Goal: Transaction & Acquisition: Purchase product/service

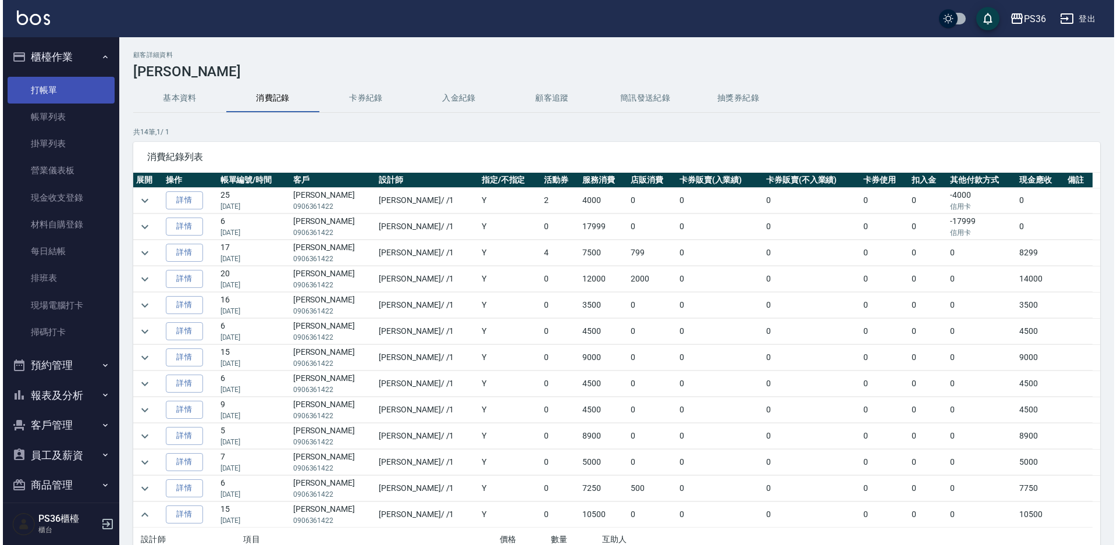
scroll to position [72, 0]
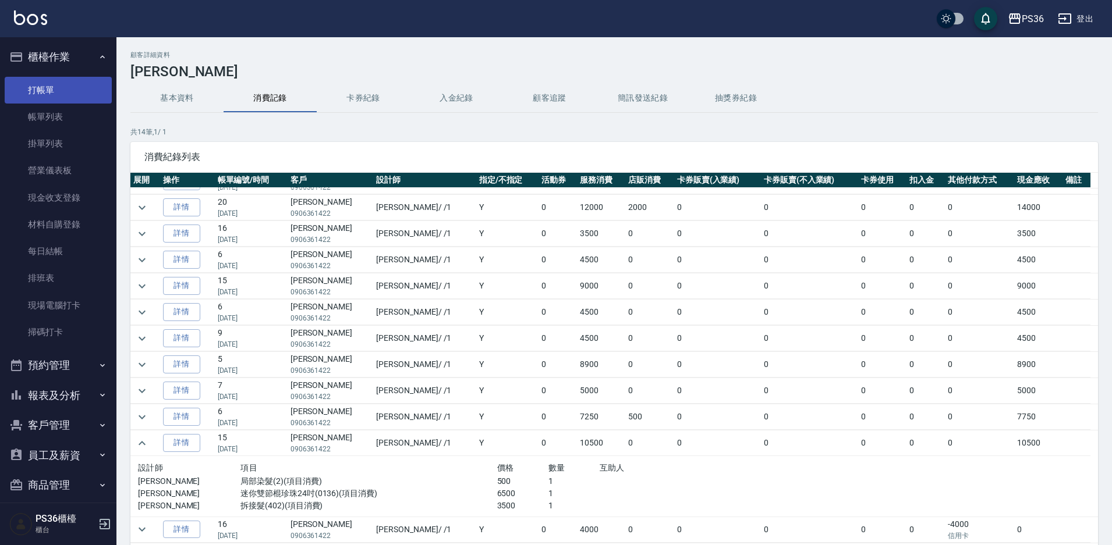
click at [48, 90] on link "打帳單" at bounding box center [58, 90] width 107 height 27
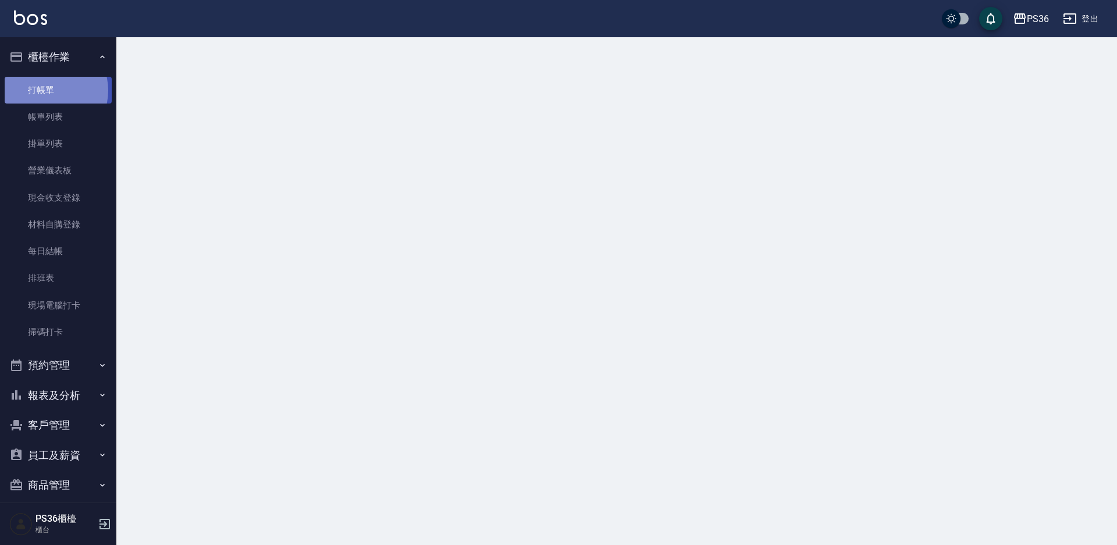
click at [48, 90] on link "打帳單" at bounding box center [58, 90] width 107 height 27
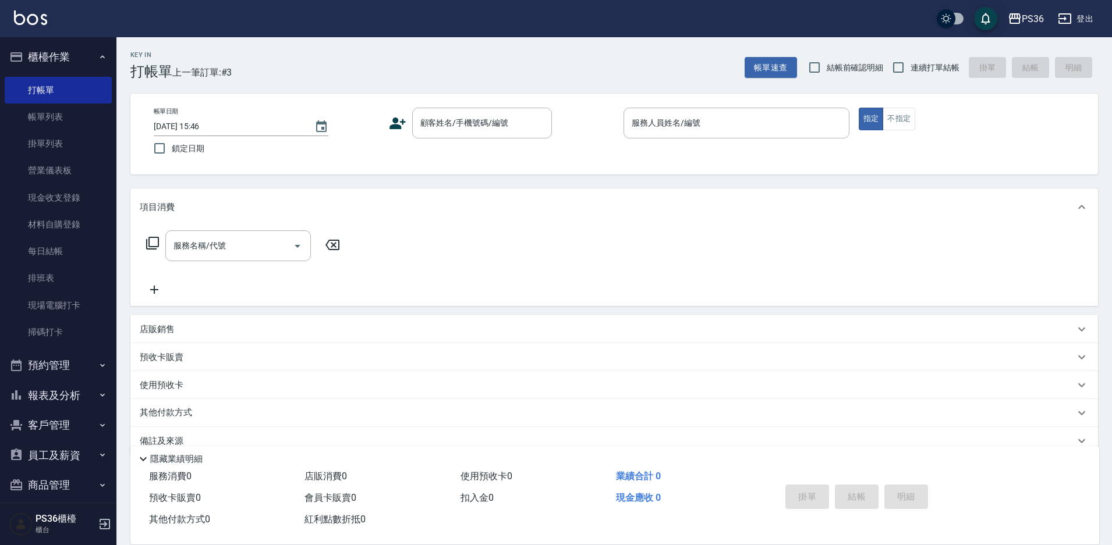
click at [62, 114] on link "帳單列表" at bounding box center [58, 117] width 107 height 27
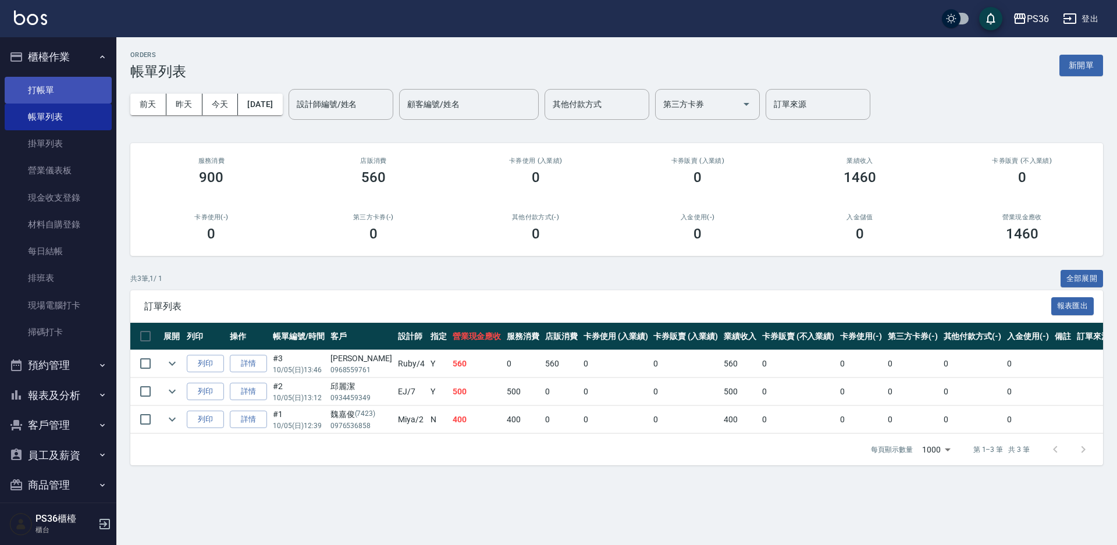
click at [45, 84] on link "打帳單" at bounding box center [58, 90] width 107 height 27
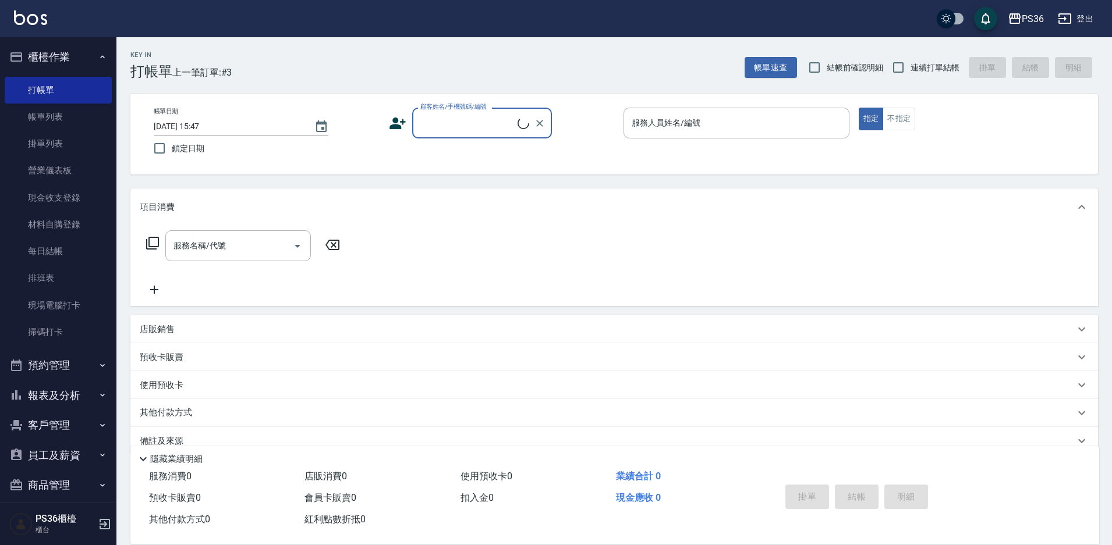
click at [438, 120] on input "顧客姓名/手機號碼/編號" at bounding box center [467, 123] width 100 height 20
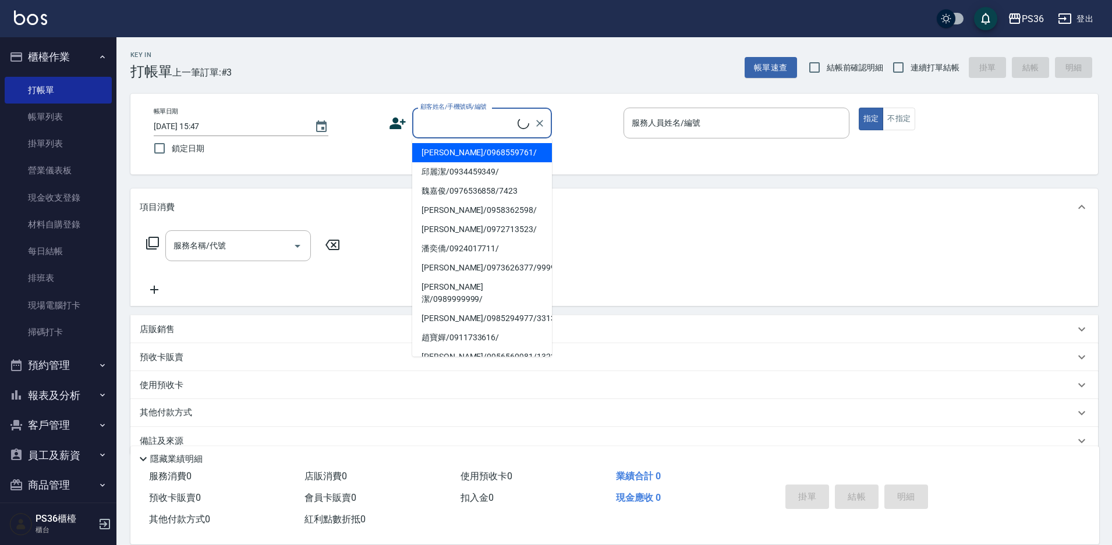
click at [438, 120] on input "顧客姓名/手機號碼/編號" at bounding box center [467, 123] width 100 height 20
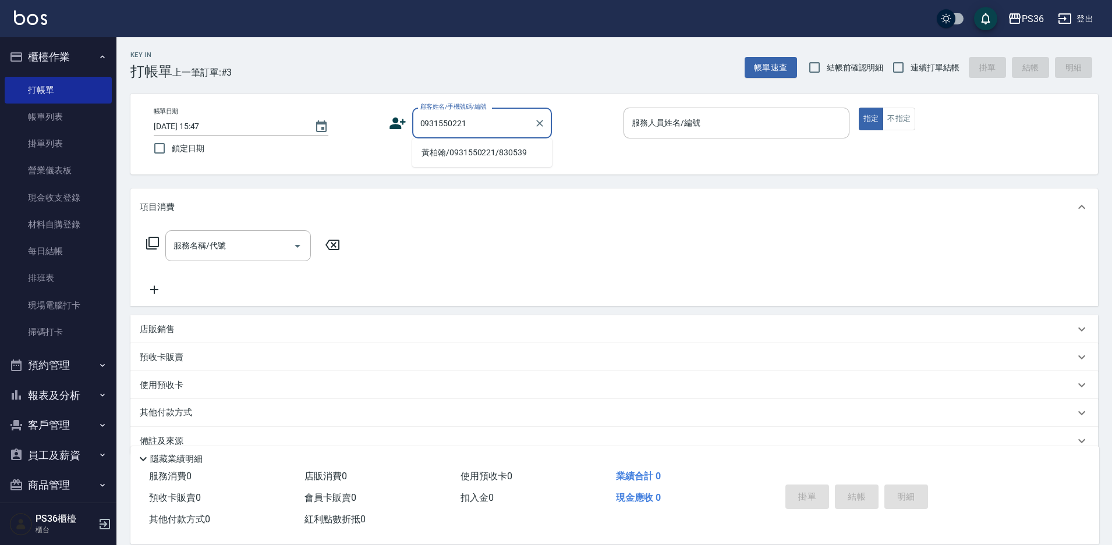
click at [501, 156] on li "[PERSON_NAME]/0931550221/830539" at bounding box center [482, 152] width 140 height 19
type input "[PERSON_NAME]/0931550221/830539"
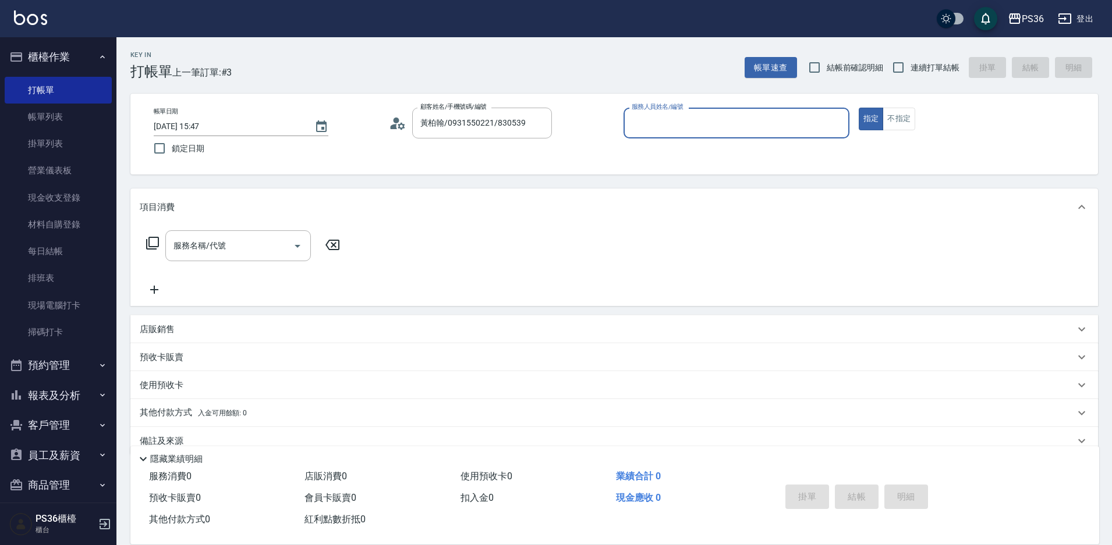
click at [399, 118] on icon at bounding box center [397, 123] width 17 height 17
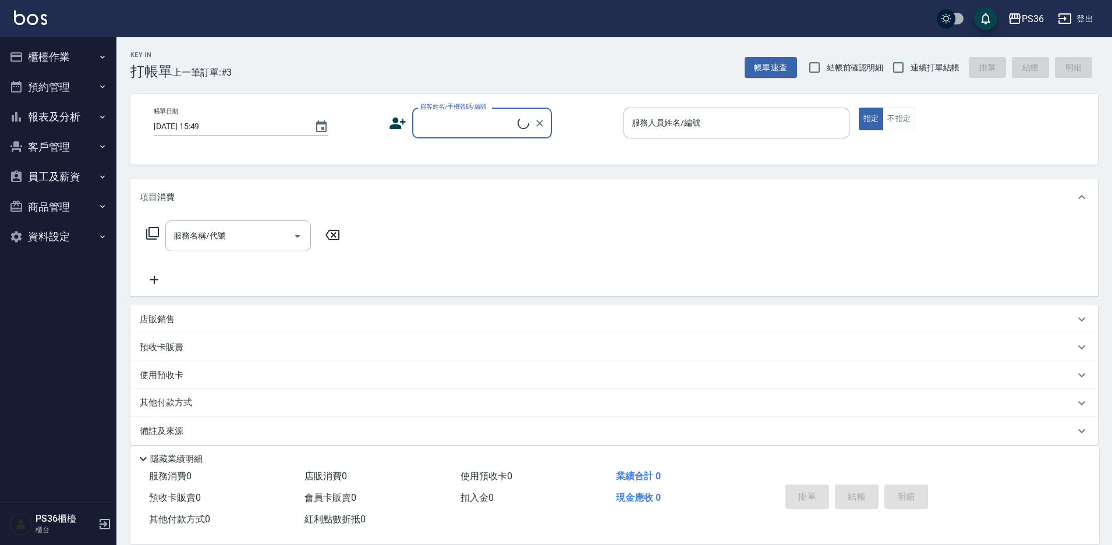
click at [441, 111] on label "顧客姓名/手機號碼/編號" at bounding box center [453, 106] width 66 height 9
click at [441, 113] on input "顧客姓名/手機號碼/編號" at bounding box center [467, 123] width 100 height 20
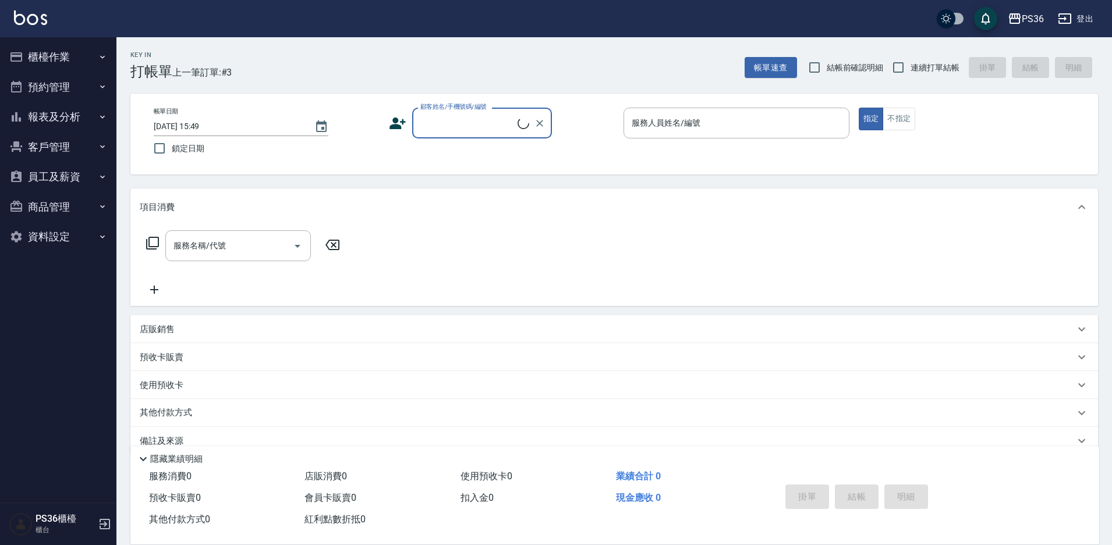
click at [441, 120] on input "顧客姓名/手機號碼/編號" at bounding box center [467, 123] width 100 height 20
click at [453, 159] on li "[PERSON_NAME]/0931550221/830539" at bounding box center [482, 152] width 140 height 19
type input "[PERSON_NAME]/0931550221/830539"
click at [402, 129] on icon at bounding box center [397, 123] width 17 height 17
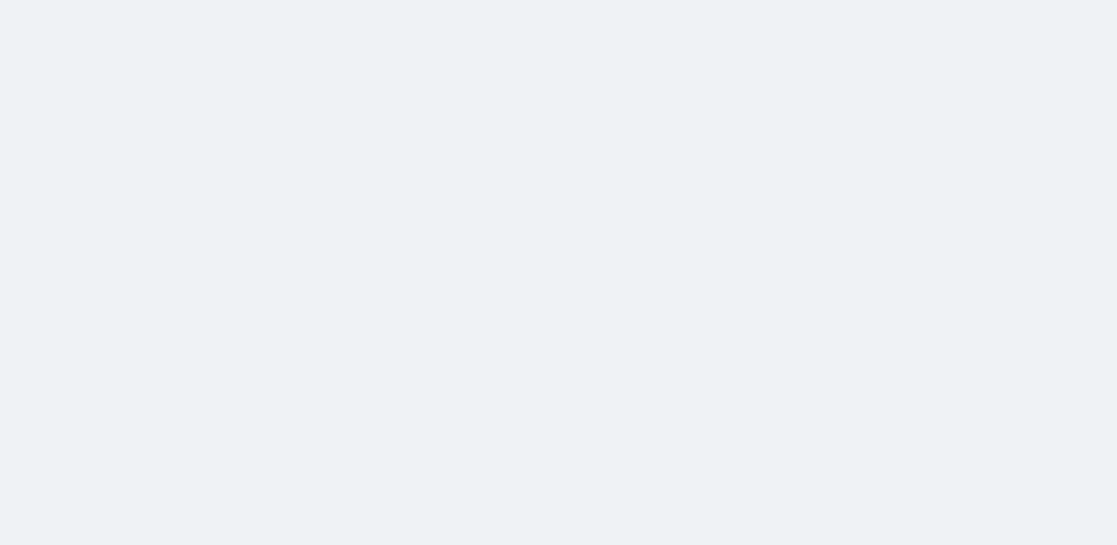
drag, startPoint x: 297, startPoint y: 242, endPoint x: 58, endPoint y: 23, distance: 324.6
click at [58, 0] on html at bounding box center [558, 0] width 1117 height 0
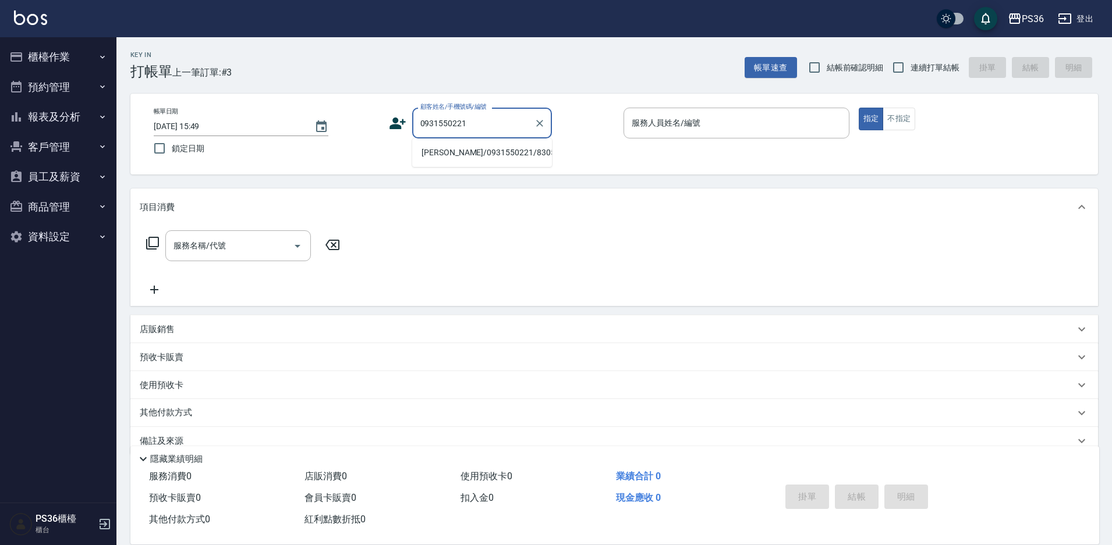
click at [461, 155] on li "[PERSON_NAME]/0931550221/830539" at bounding box center [482, 152] width 140 height 19
type input "[PERSON_NAME]/0931550221/830539"
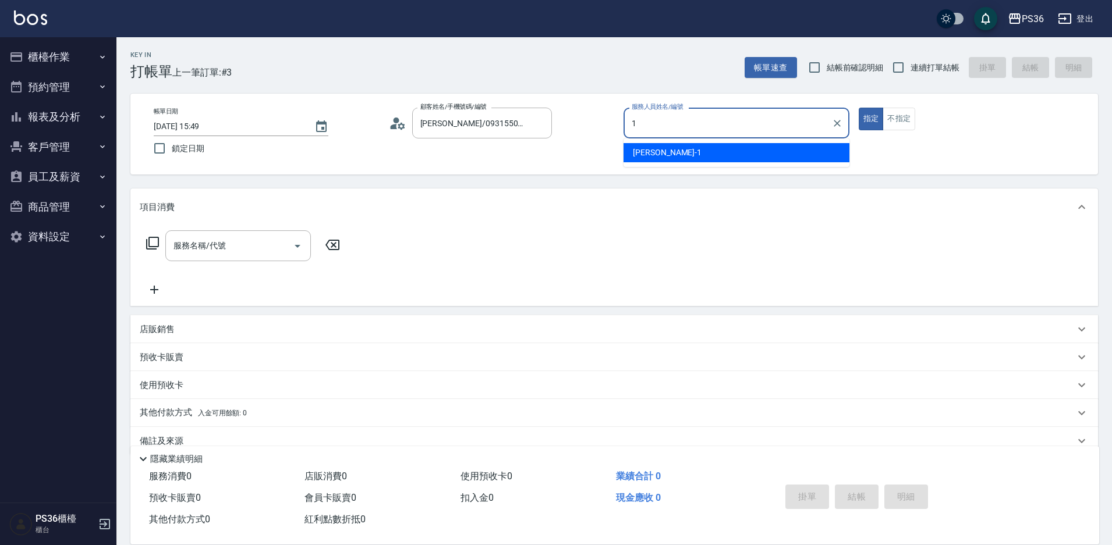
type input "Daniel-1"
type button "true"
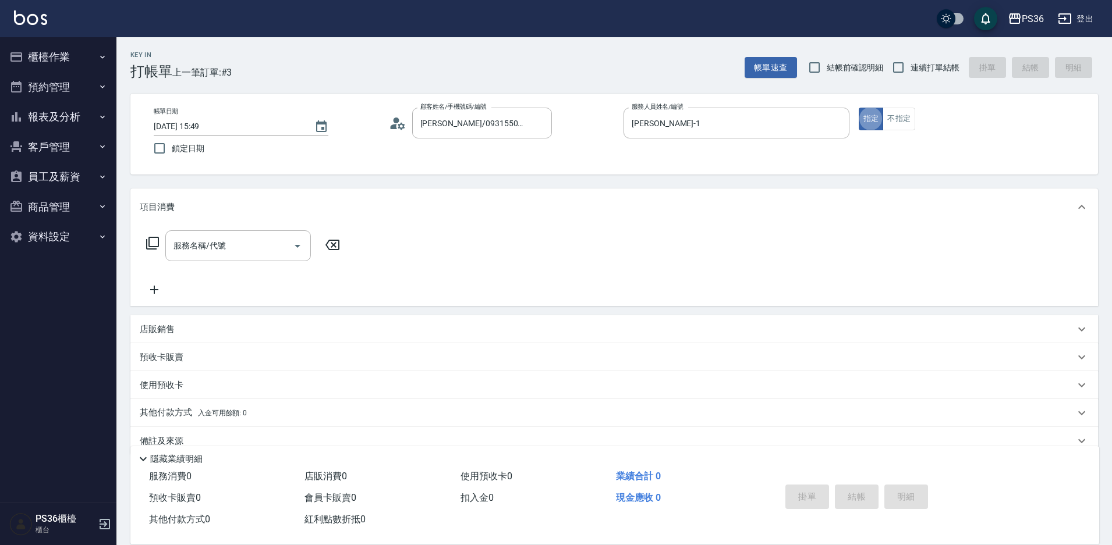
click at [158, 244] on icon at bounding box center [152, 243] width 13 height 13
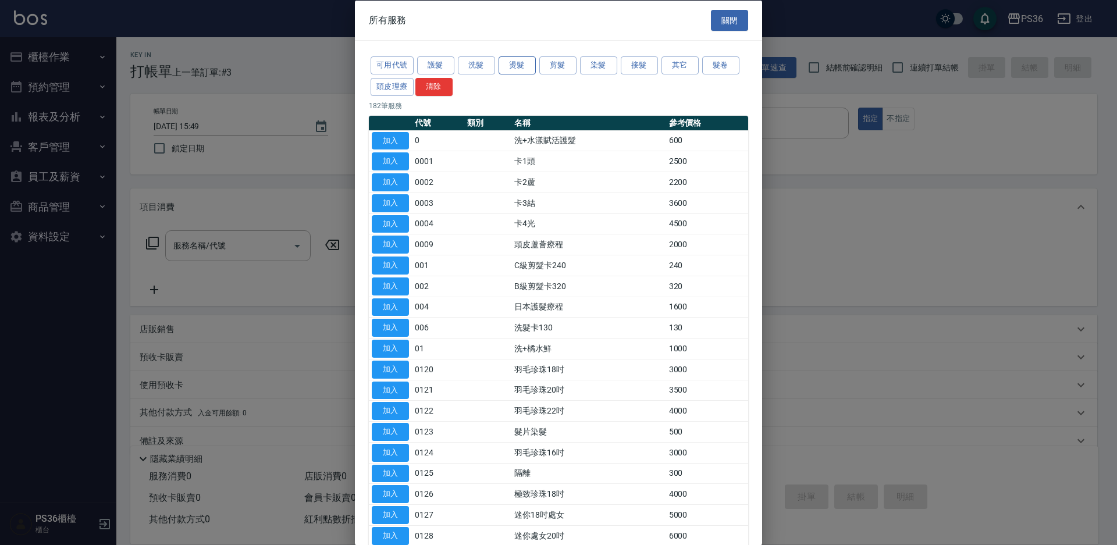
click at [524, 62] on button "燙髮" at bounding box center [517, 65] width 37 height 18
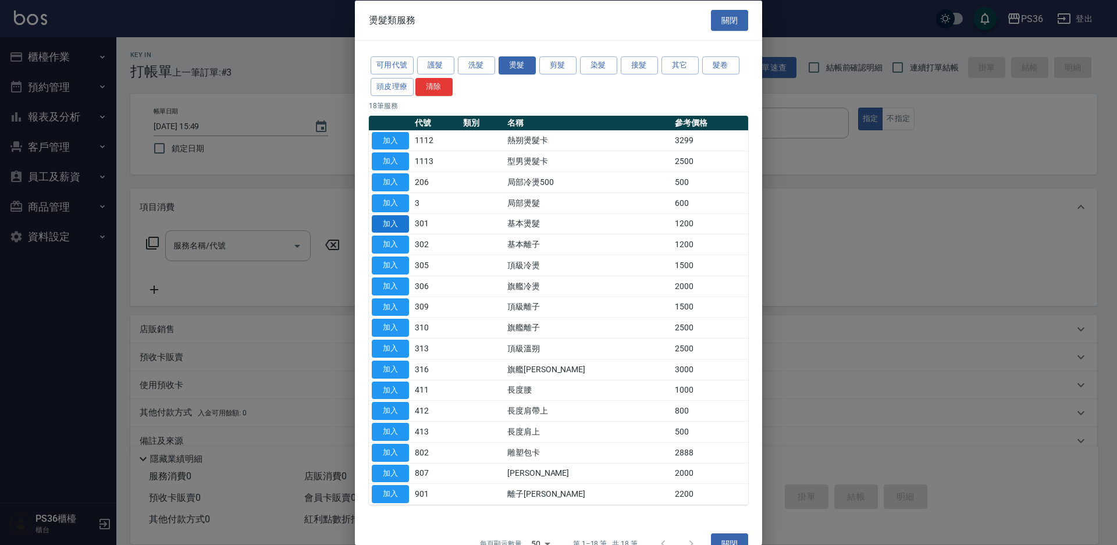
click at [402, 219] on button "加入" at bounding box center [390, 224] width 37 height 18
type input "基本燙髮(301)"
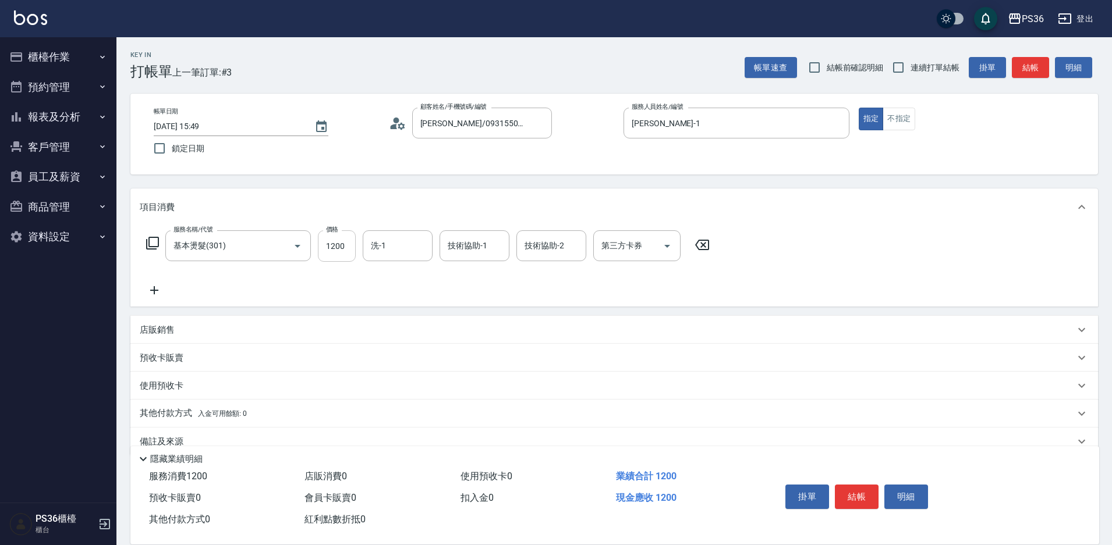
click at [346, 253] on input "1200" at bounding box center [337, 245] width 38 height 31
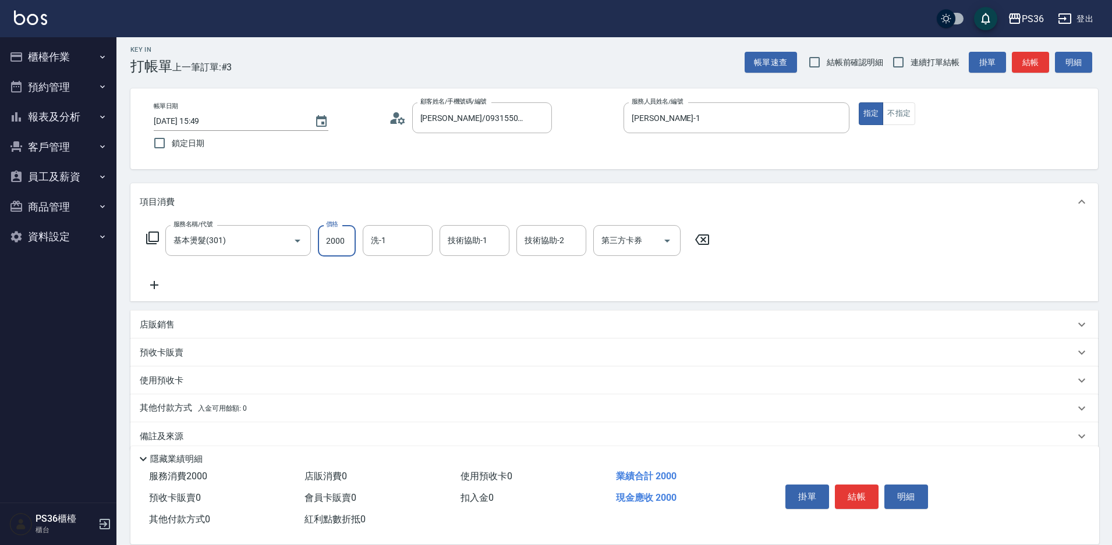
scroll to position [22, 0]
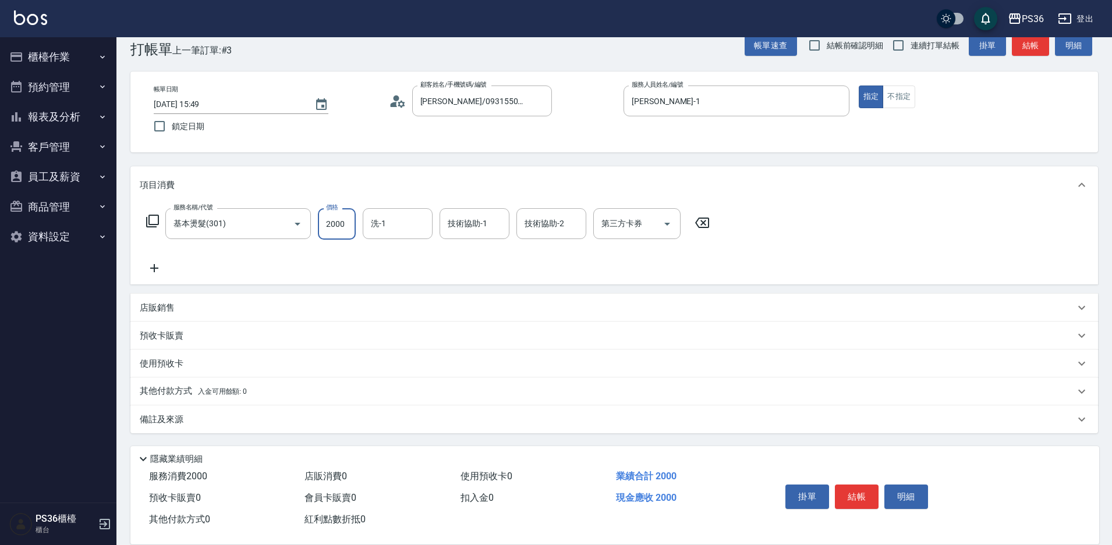
type input "2000"
click at [147, 397] on p "其他付款方式 入金可用餘額: 0" at bounding box center [193, 391] width 107 height 13
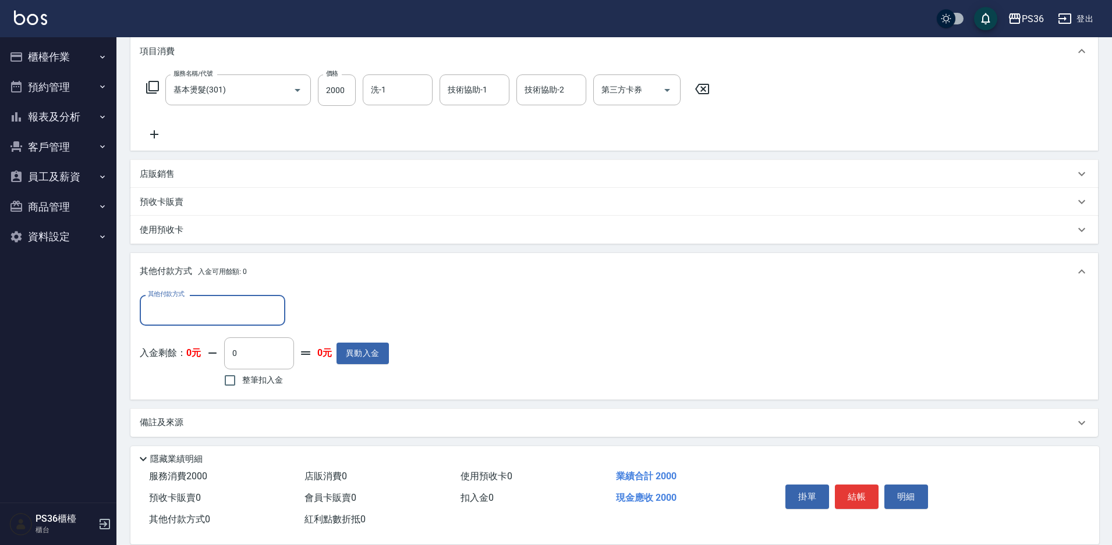
scroll to position [159, 0]
click at [190, 307] on input "其他付款方式" at bounding box center [212, 307] width 135 height 20
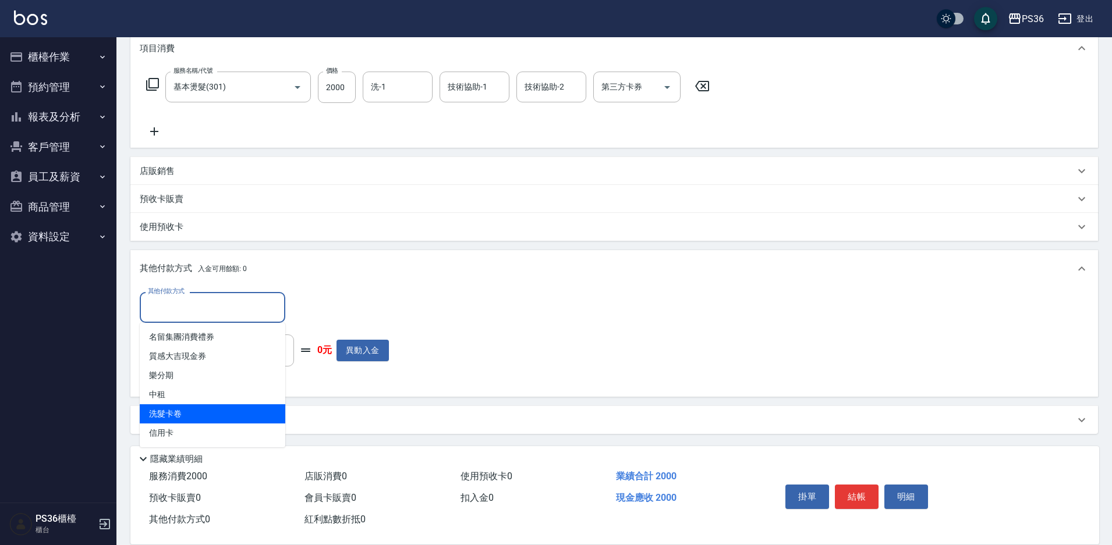
click at [185, 422] on span "洗髮卡卷" at bounding box center [212, 413] width 145 height 19
type input "洗髮卡卷"
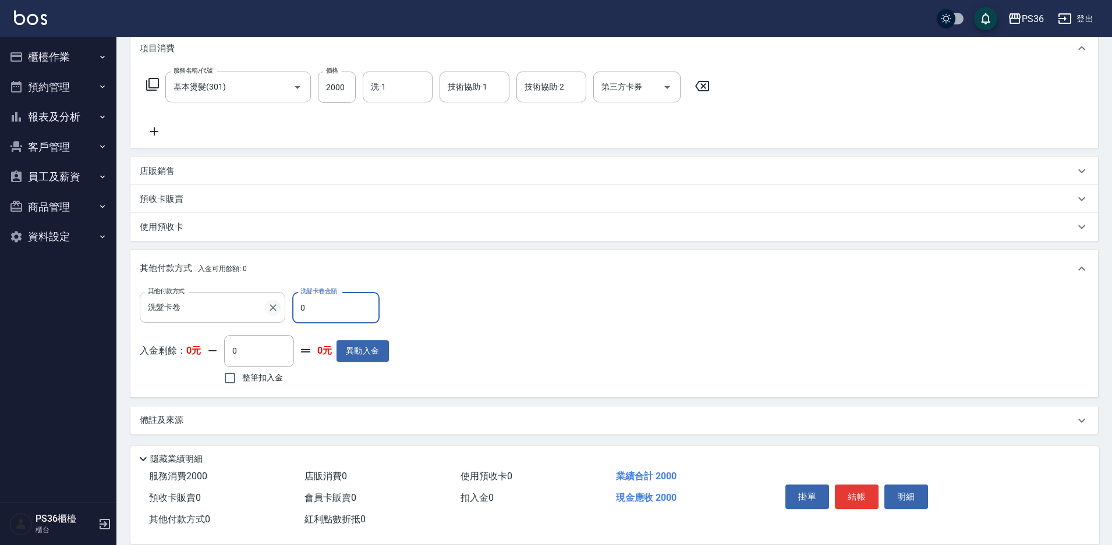
click at [281, 308] on button "Clear" at bounding box center [273, 308] width 16 height 16
click at [262, 308] on input "其他付款方式" at bounding box center [212, 307] width 135 height 20
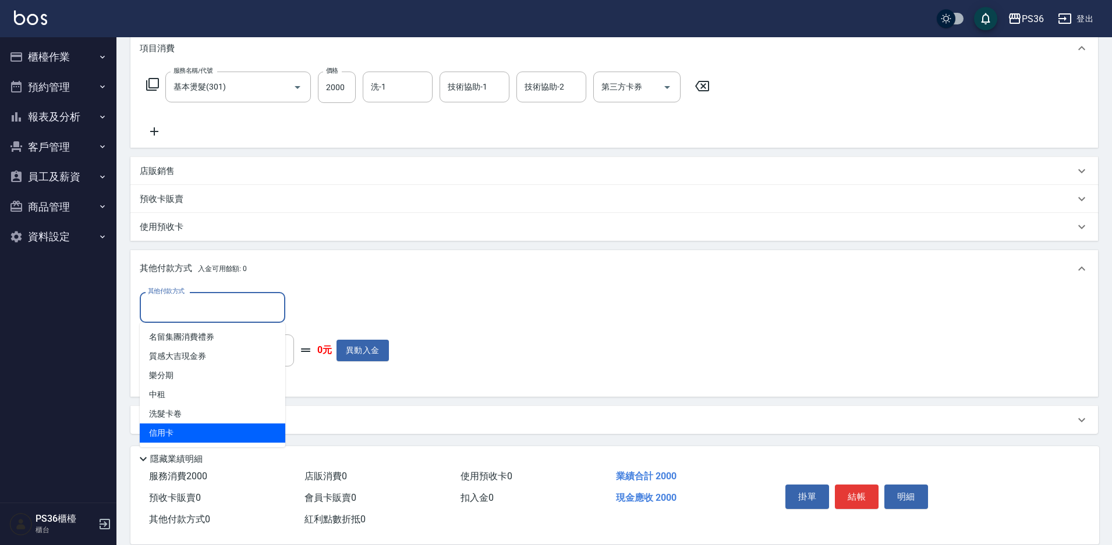
click at [196, 428] on span "信用卡" at bounding box center [212, 433] width 145 height 19
type input "信用卡"
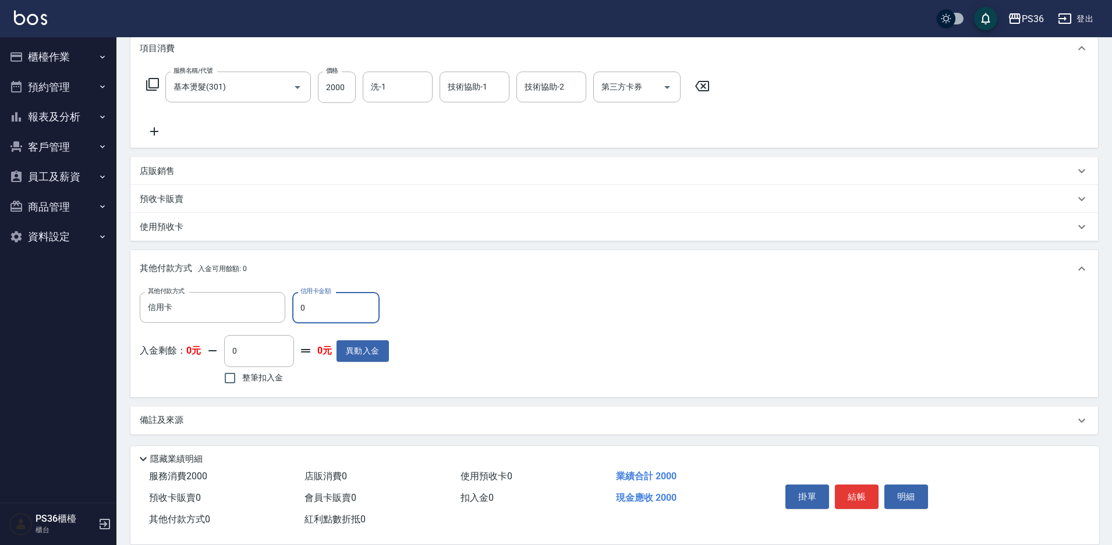
click at [342, 311] on input "0" at bounding box center [335, 307] width 87 height 31
type input "2000"
click at [865, 485] on button "結帳" at bounding box center [857, 497] width 44 height 24
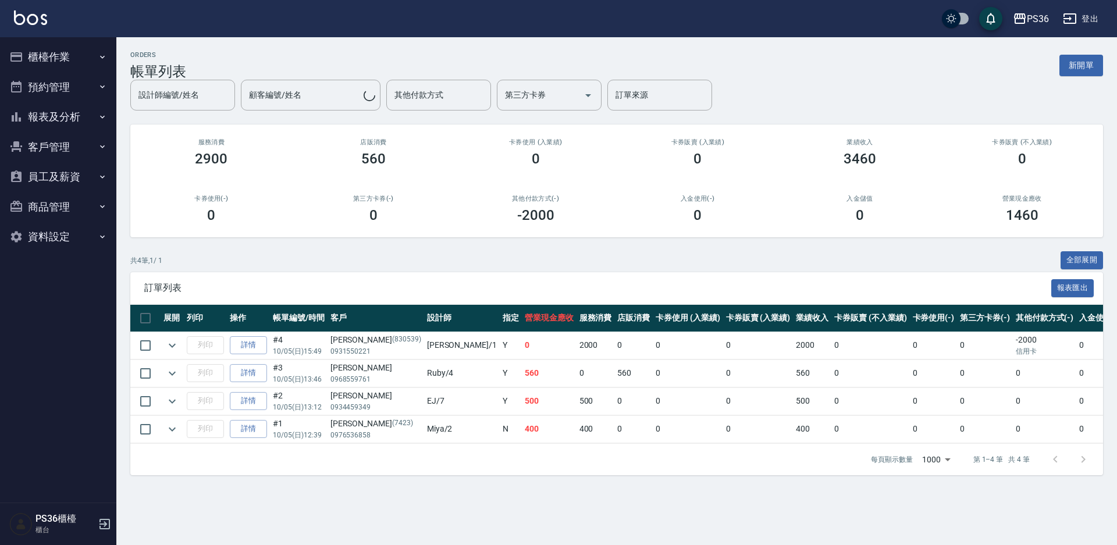
click at [50, 60] on button "櫃檯作業" at bounding box center [58, 57] width 107 height 30
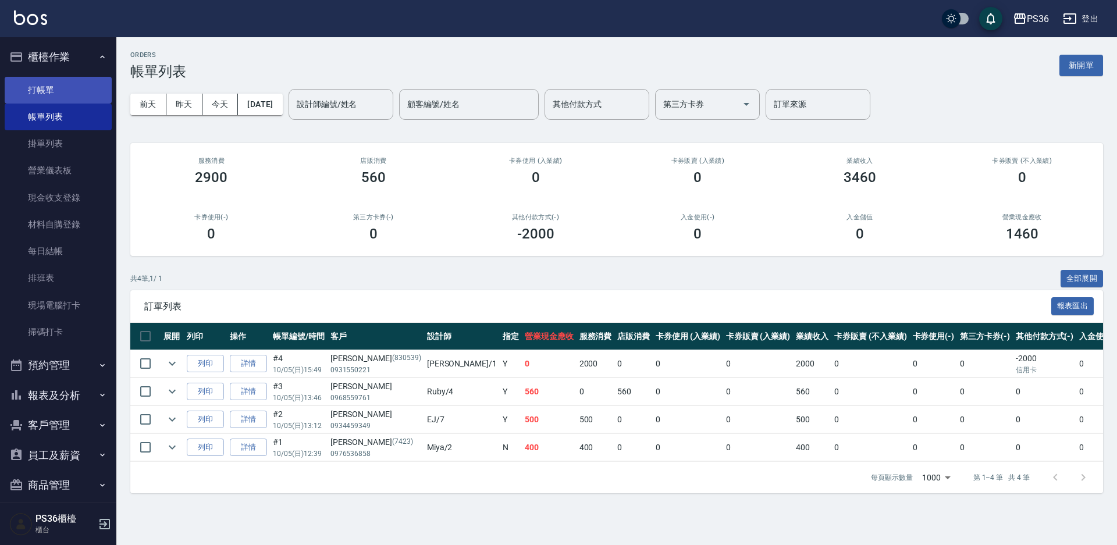
click at [49, 79] on link "打帳單" at bounding box center [58, 90] width 107 height 27
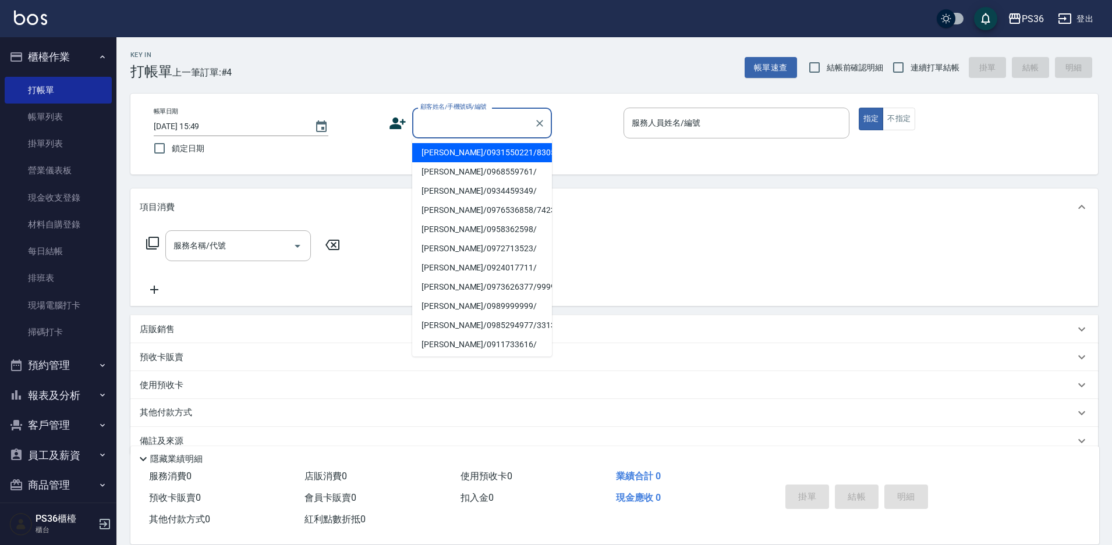
click at [460, 128] on input "顧客姓名/手機號碼/編號" at bounding box center [473, 123] width 112 height 20
click at [452, 159] on li "[PERSON_NAME]/0931550221/830539" at bounding box center [482, 152] width 140 height 19
type input "[PERSON_NAME]/0931550221/830539"
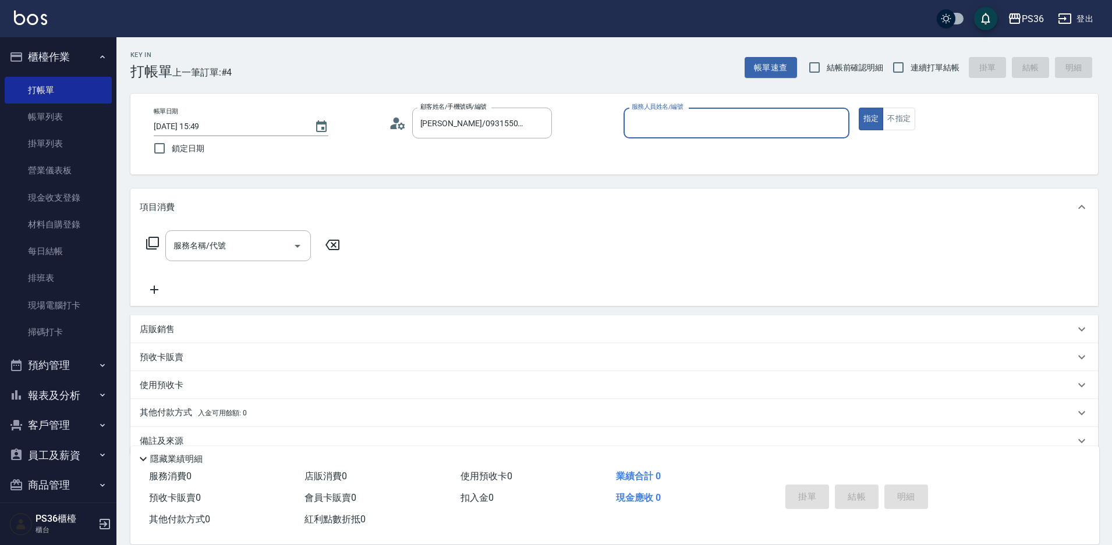
click at [393, 128] on icon at bounding box center [393, 126] width 7 height 5
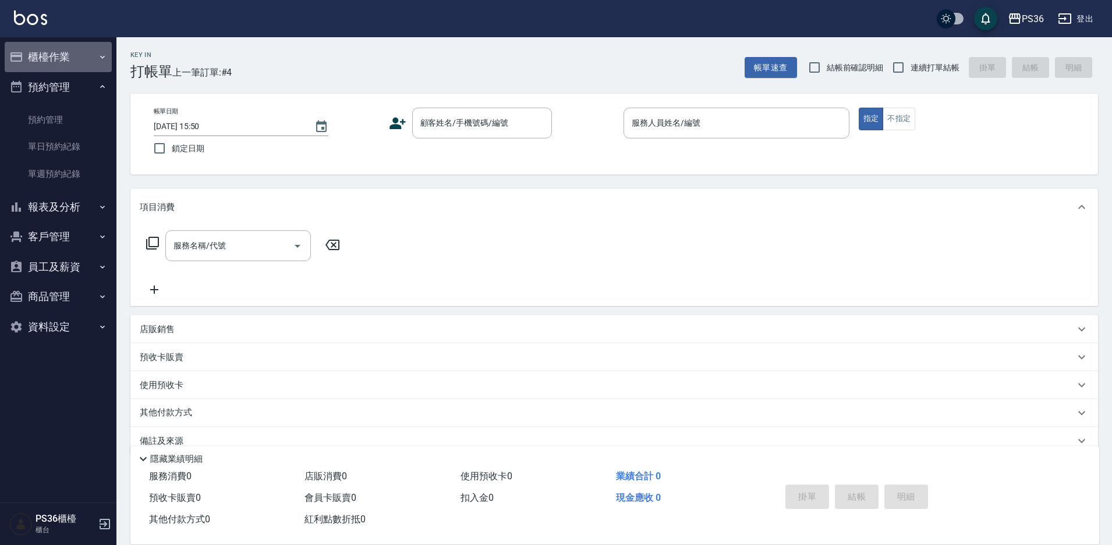
click at [63, 63] on button "櫃檯作業" at bounding box center [58, 57] width 107 height 30
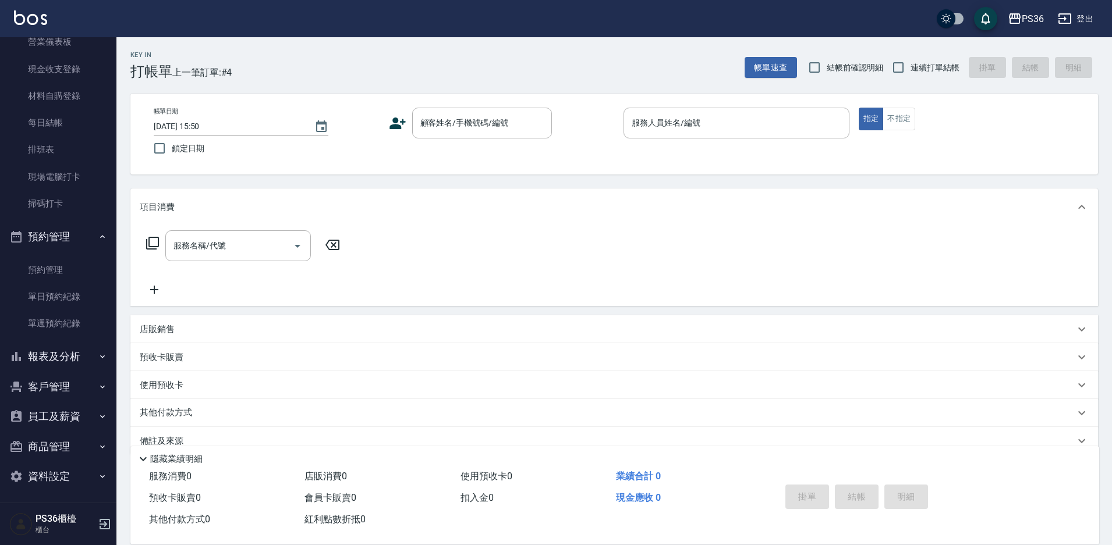
scroll to position [132, 0]
click at [61, 390] on button "客戶管理" at bounding box center [58, 384] width 107 height 30
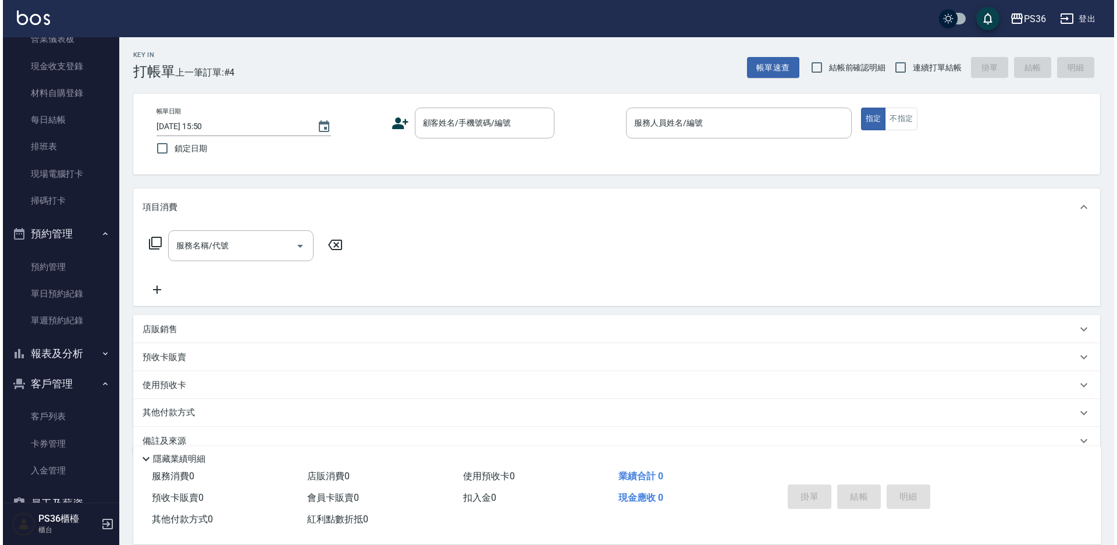
scroll to position [222, 0]
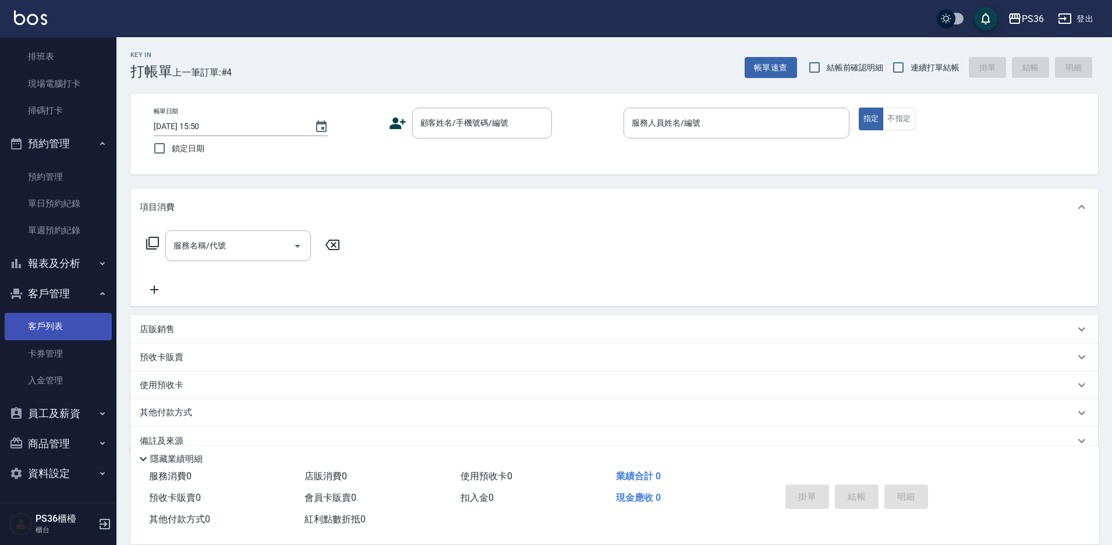
click at [66, 326] on link "客戶列表" at bounding box center [58, 326] width 107 height 27
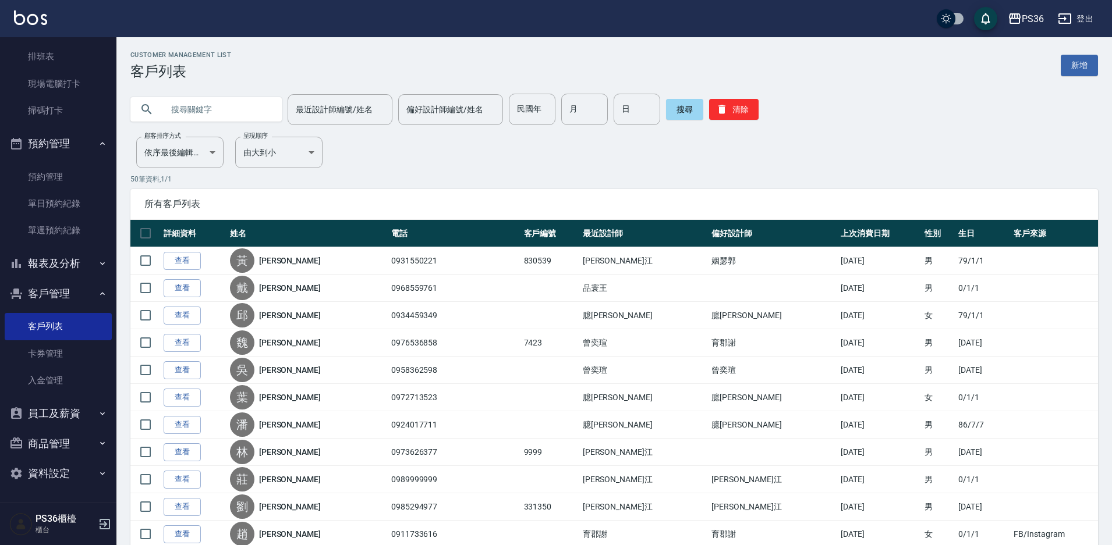
click at [218, 119] on input "text" at bounding box center [217, 109] width 109 height 31
type input "0"
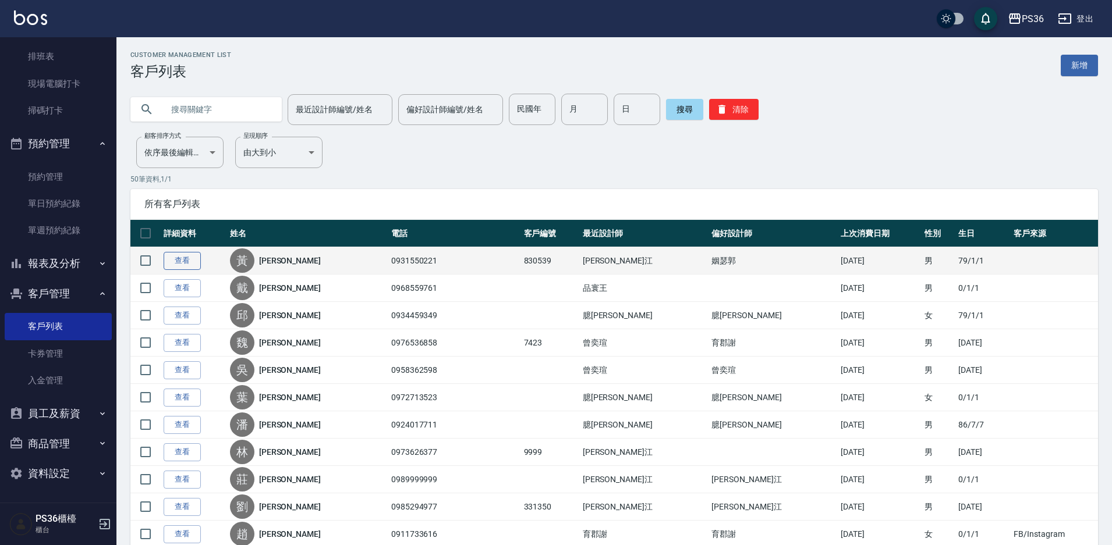
click at [178, 258] on link "查看" at bounding box center [182, 261] width 37 height 18
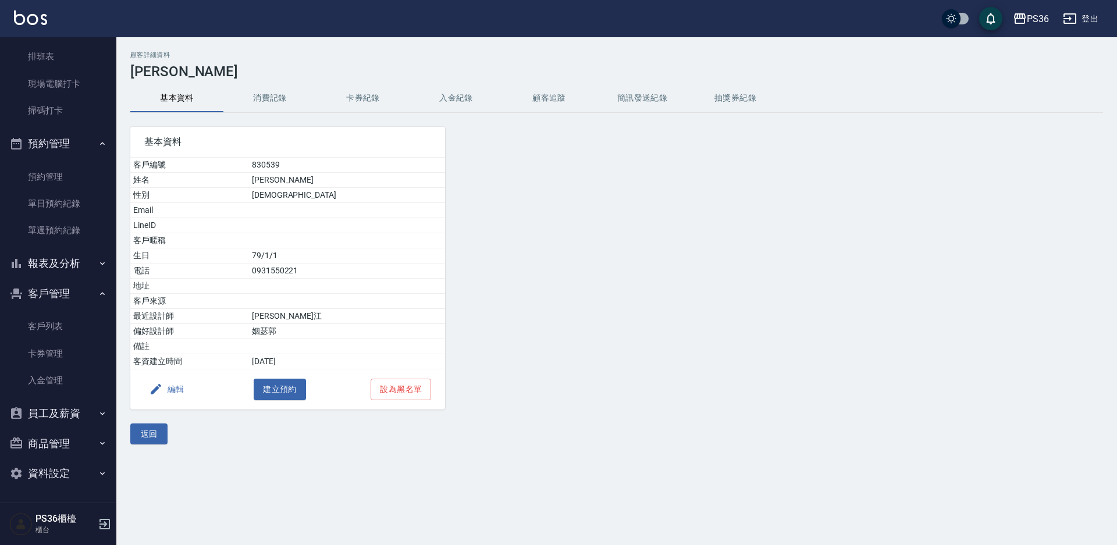
click at [273, 102] on button "消費記錄" at bounding box center [269, 98] width 93 height 28
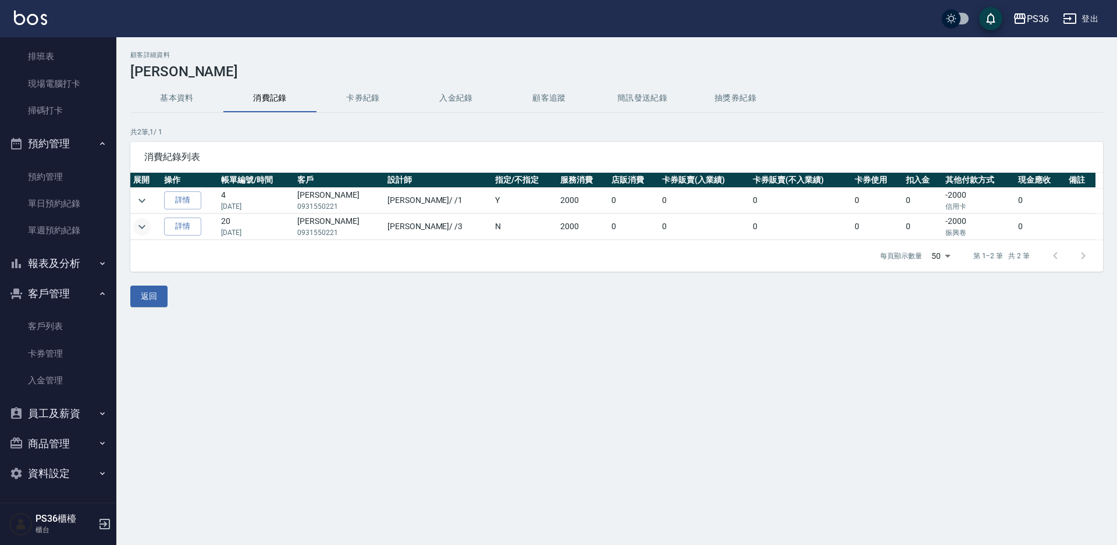
click at [145, 227] on icon "expand row" at bounding box center [142, 227] width 14 height 14
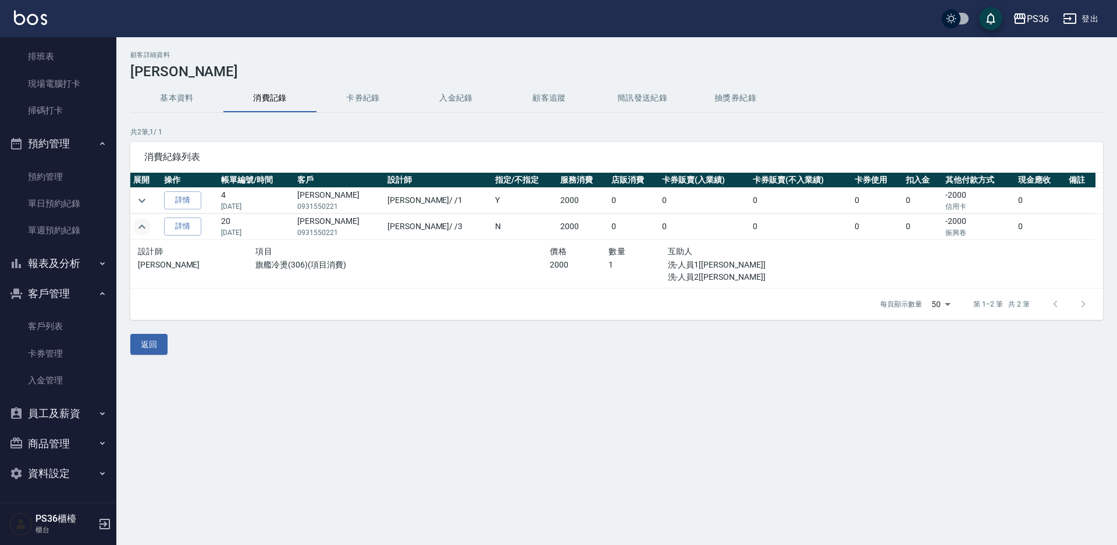
click at [145, 227] on icon "expand row" at bounding box center [142, 227] width 14 height 14
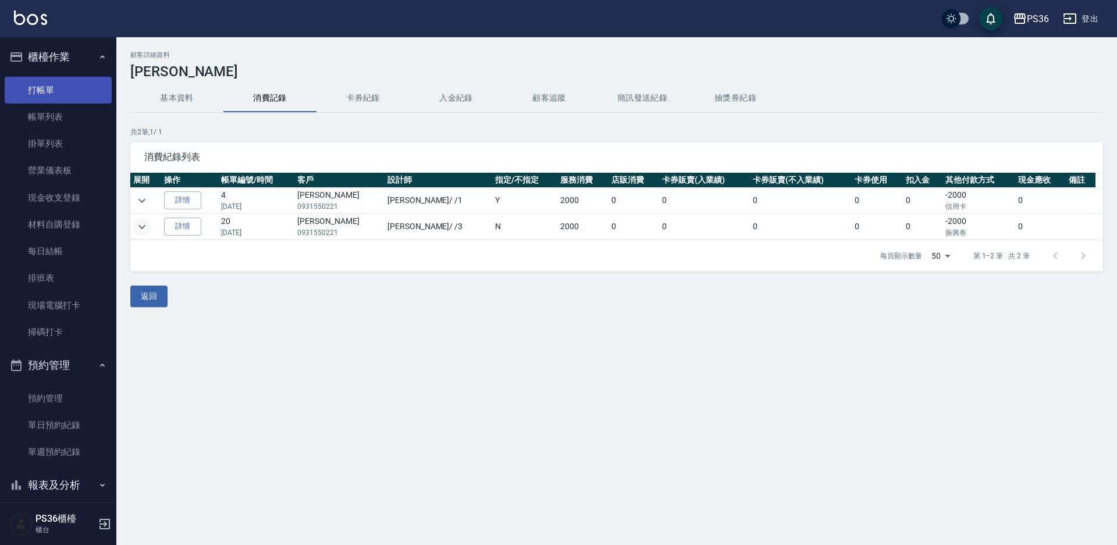
click at [73, 84] on link "打帳單" at bounding box center [58, 90] width 107 height 27
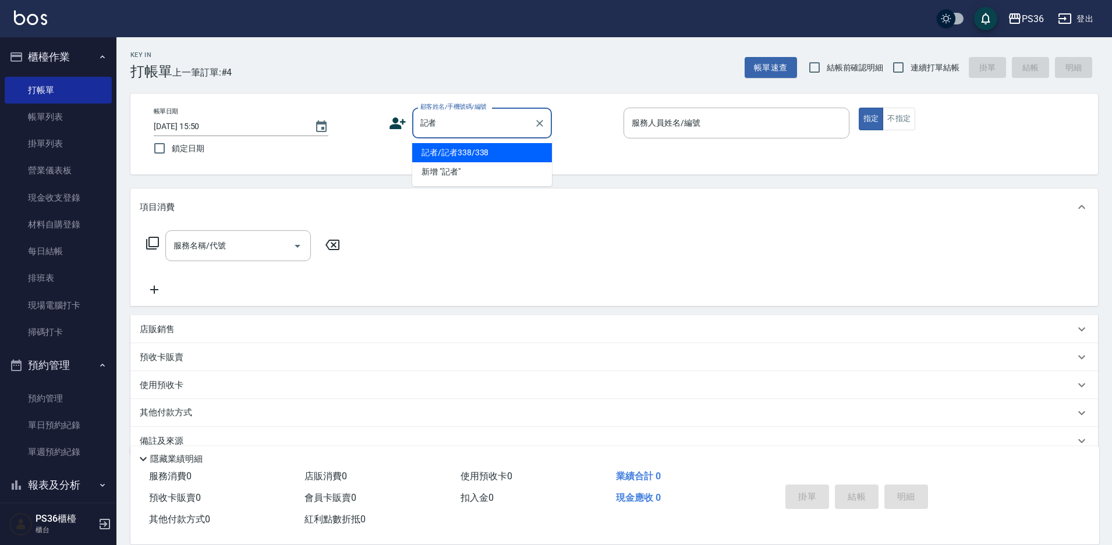
click at [457, 158] on li "記者/記者338/338" at bounding box center [482, 152] width 140 height 19
type input "記者/記者338/338"
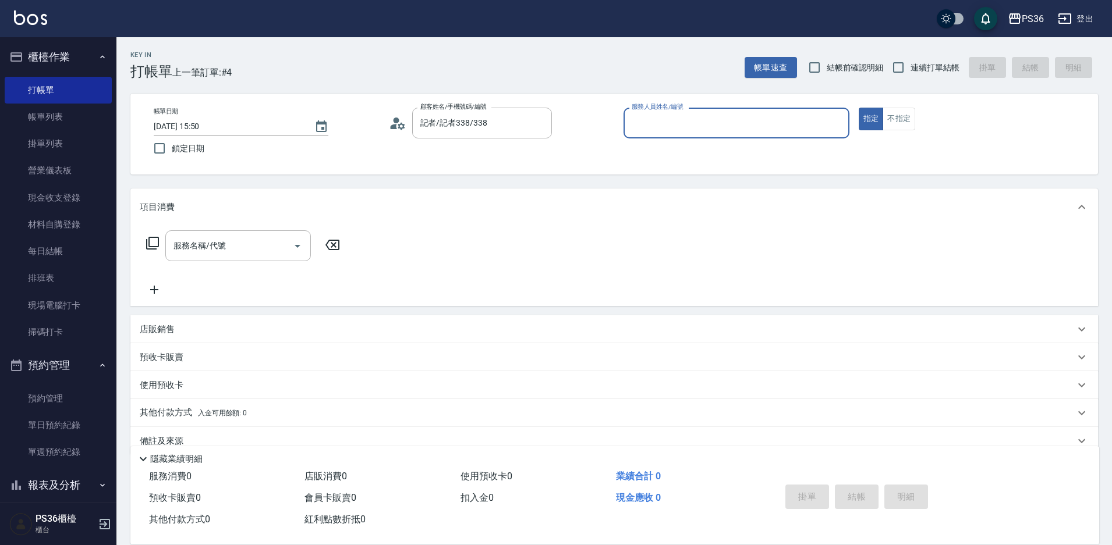
click at [707, 126] on input "服務人員姓名/編號" at bounding box center [736, 123] width 215 height 20
type input "小布-9"
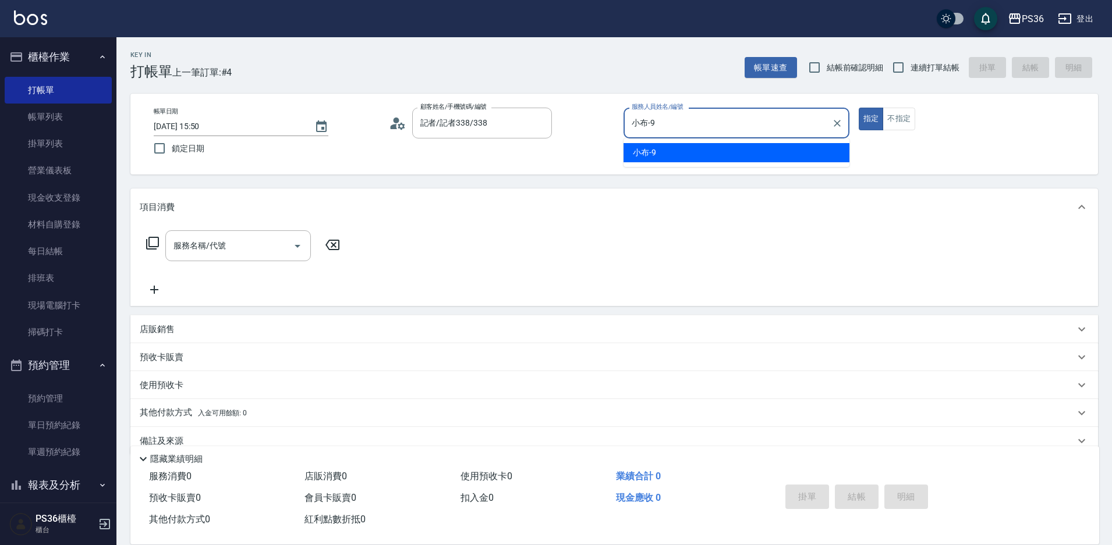
type button "true"
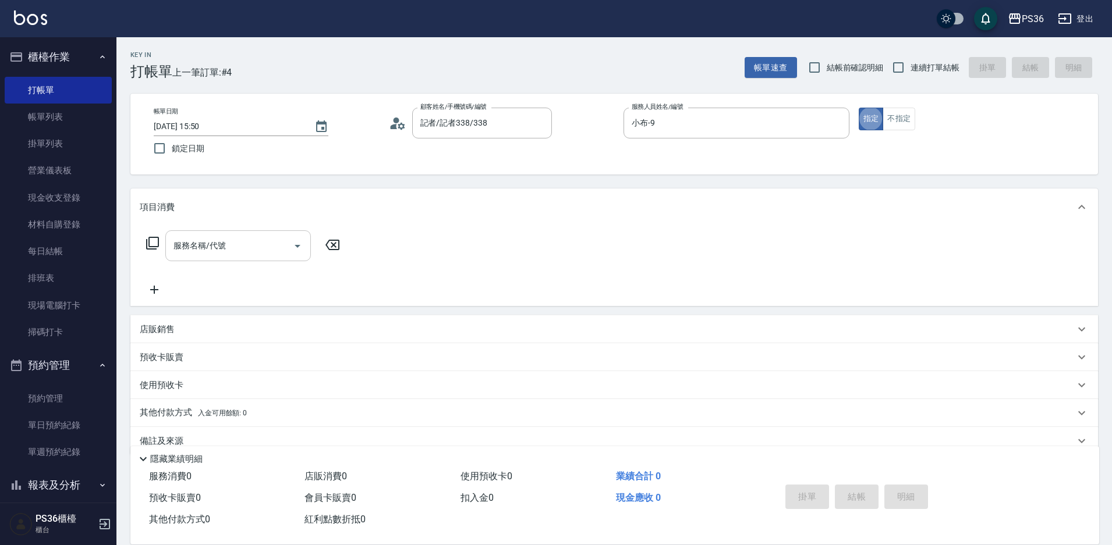
click at [184, 232] on div "服務名稱/代號" at bounding box center [237, 245] width 145 height 31
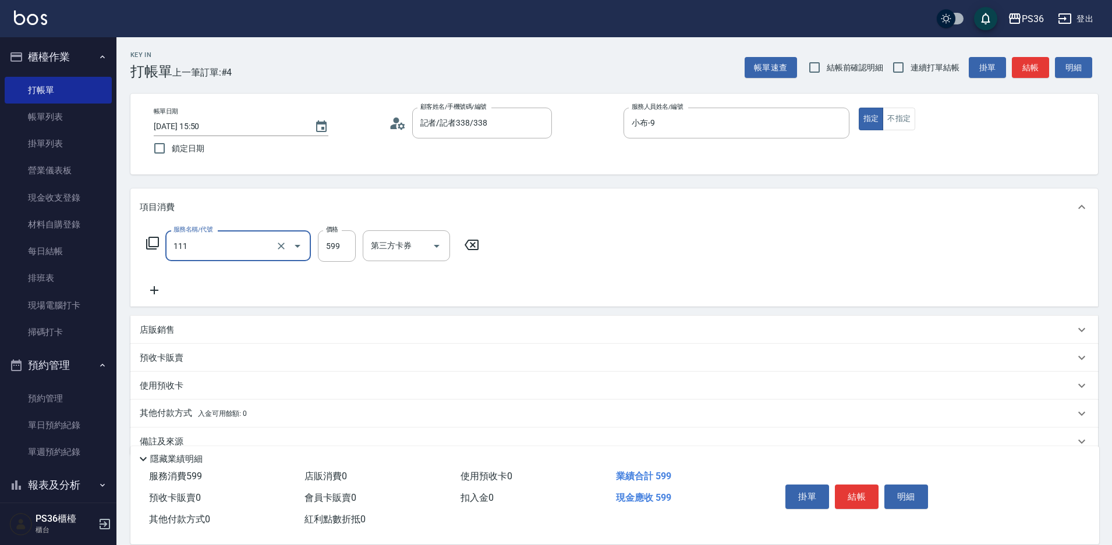
type input "洗剪頭皮去角質(111)"
type input "300"
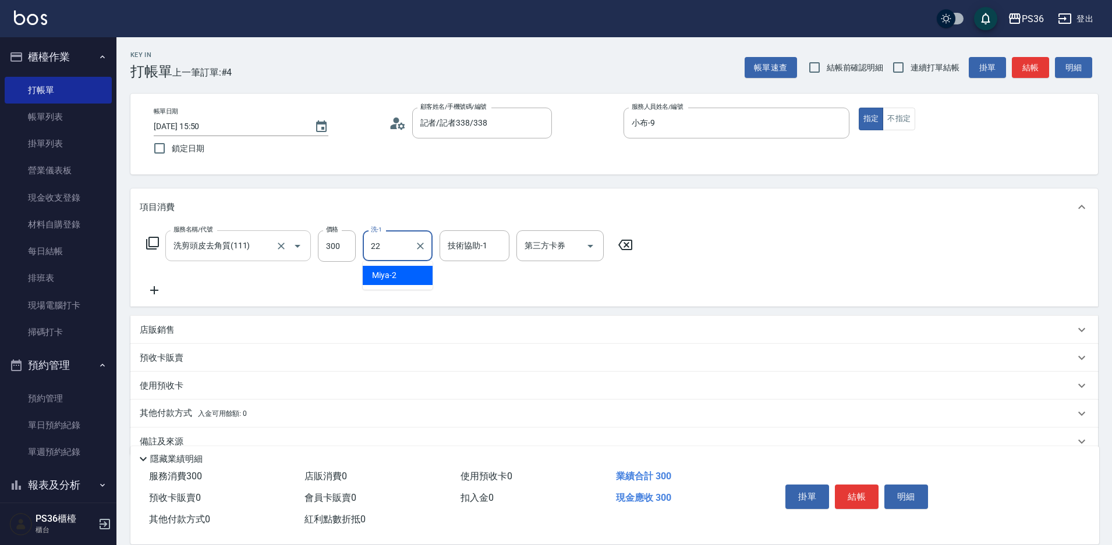
type input "[PERSON_NAME]-22"
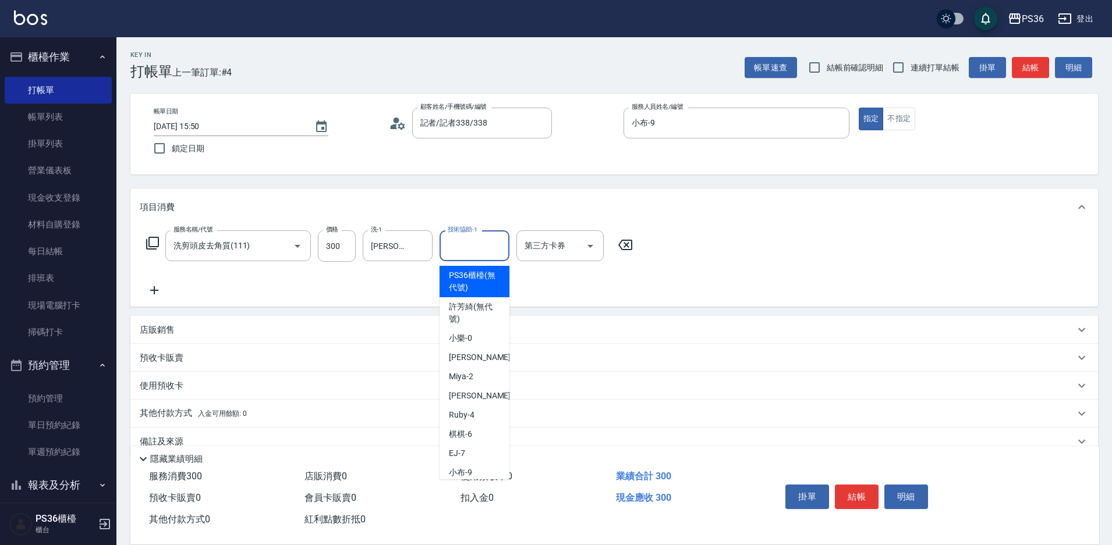
click at [468, 237] on div "技術協助-1 技術協助-1" at bounding box center [474, 245] width 70 height 31
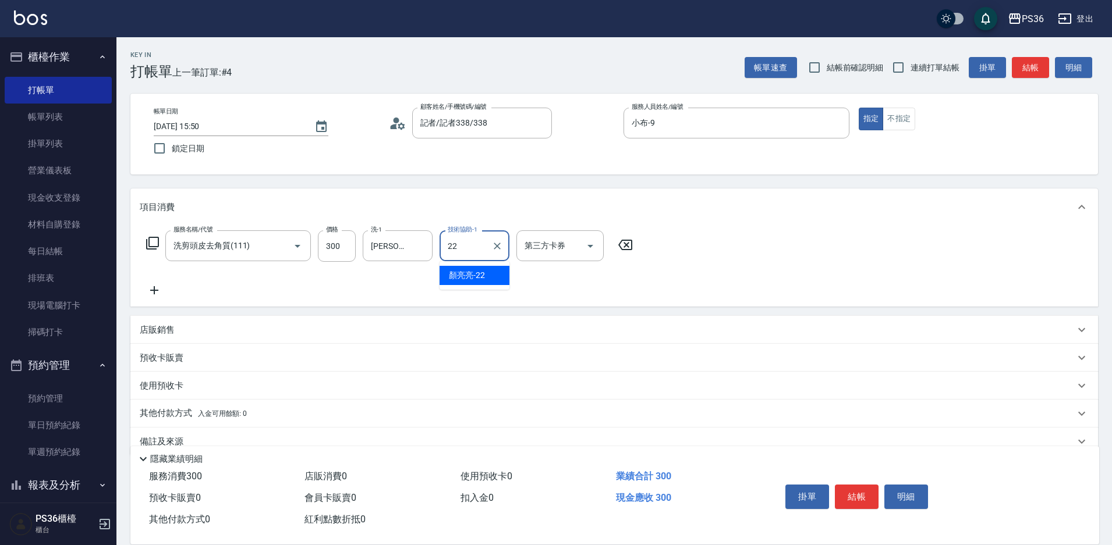
type input "[PERSON_NAME]-22"
click at [421, 248] on icon "Clear" at bounding box center [420, 246] width 12 height 12
click at [500, 247] on icon "Clear" at bounding box center [497, 246] width 12 height 12
click at [390, 249] on input "洗-1" at bounding box center [397, 246] width 59 height 20
type input "[PERSON_NAME]-22"
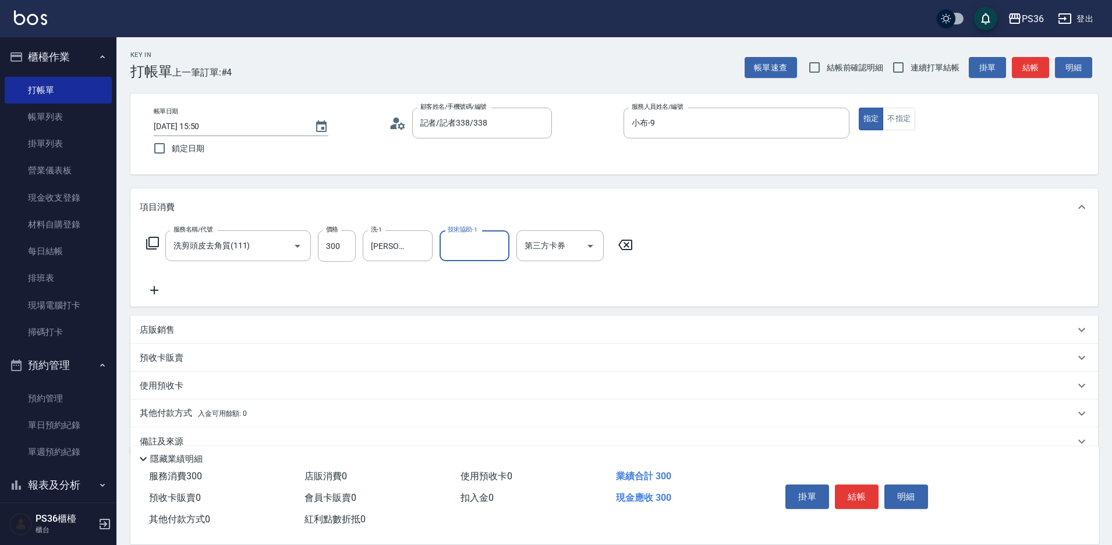
click at [859, 494] on button "結帳" at bounding box center [857, 497] width 44 height 24
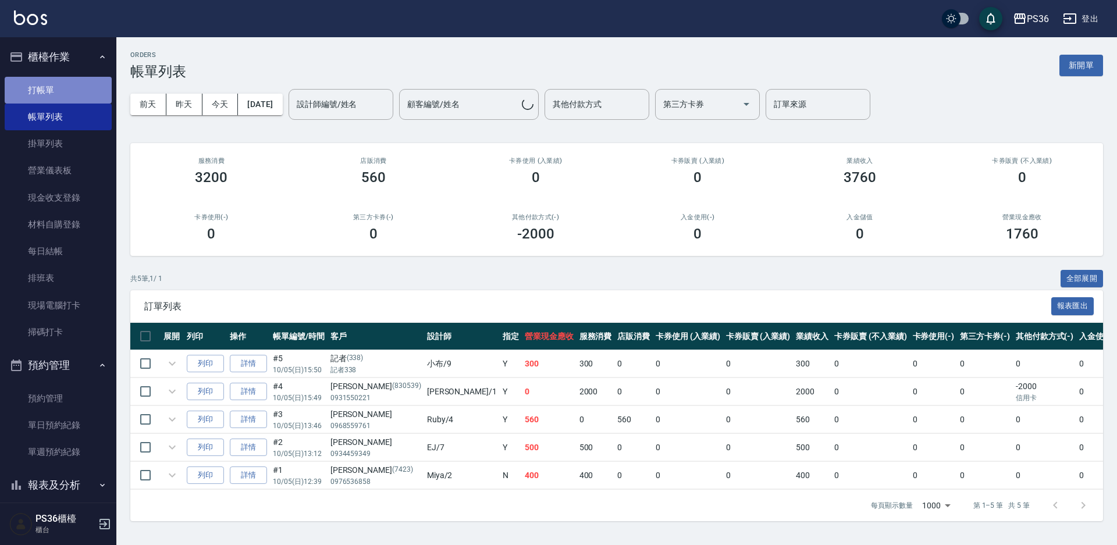
click at [85, 88] on link "打帳單" at bounding box center [58, 90] width 107 height 27
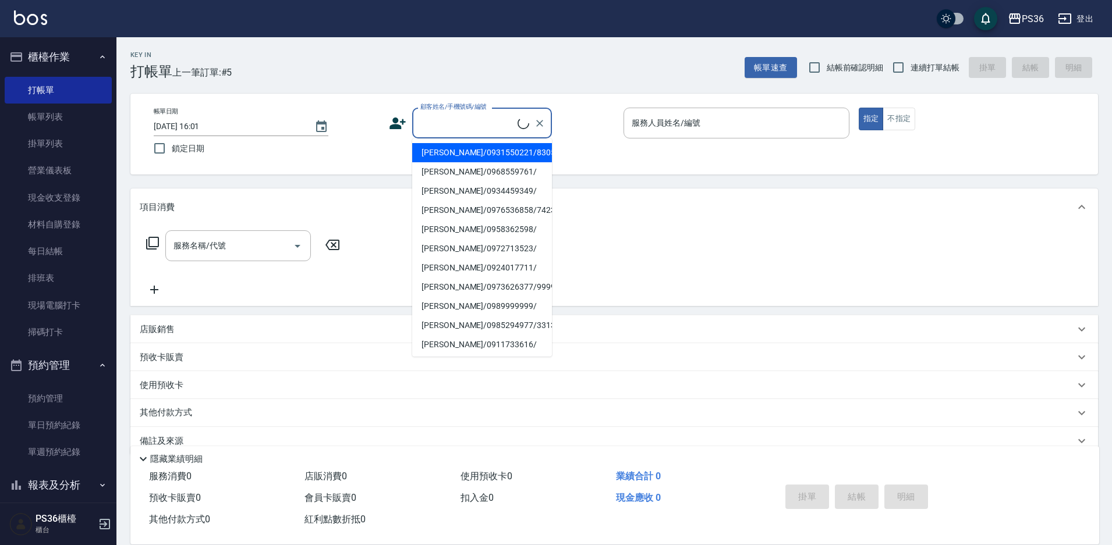
click at [481, 127] on input "顧客姓名/手機號碼/編號" at bounding box center [467, 123] width 100 height 20
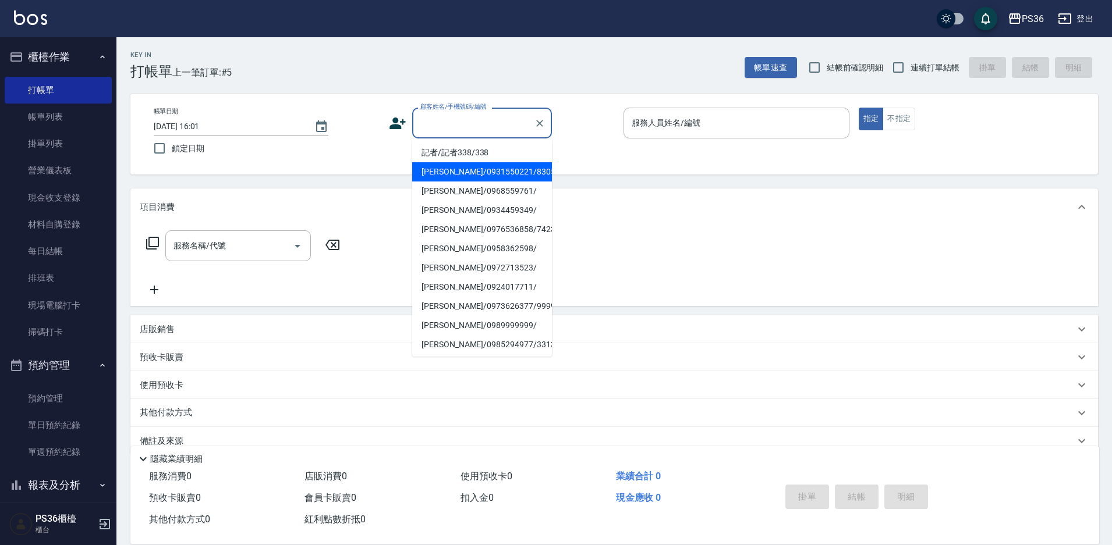
click at [391, 125] on icon at bounding box center [397, 124] width 16 height 12
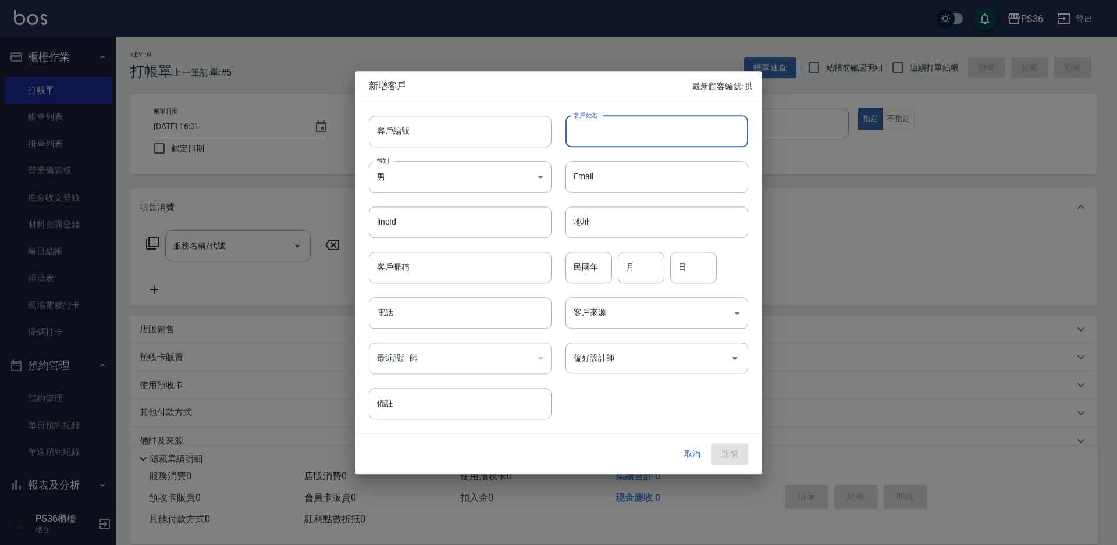
click at [608, 136] on input "客戶姓名" at bounding box center [657, 131] width 183 height 31
type input "[PERSON_NAME]"
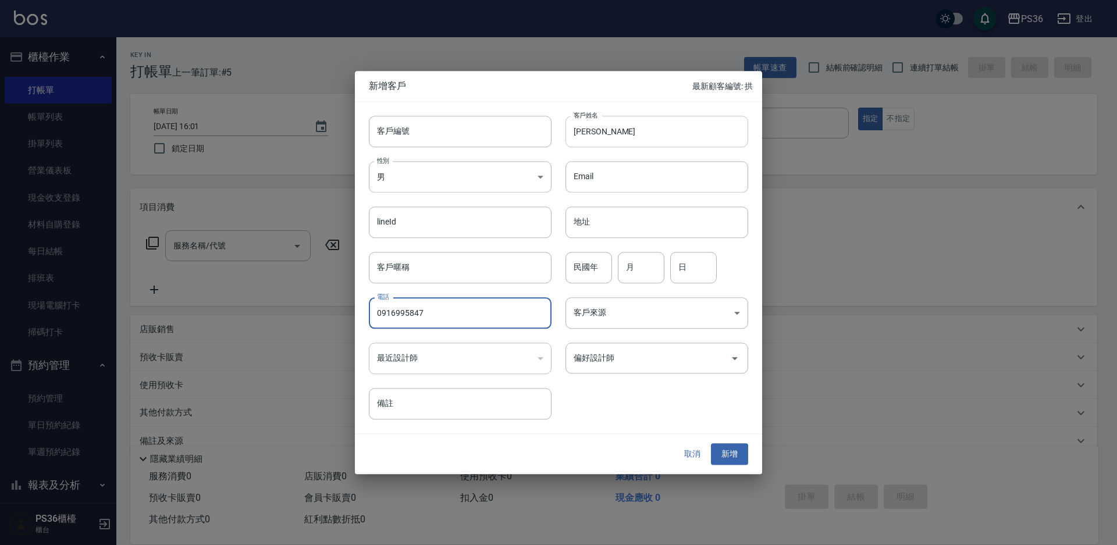
type input "0916995847"
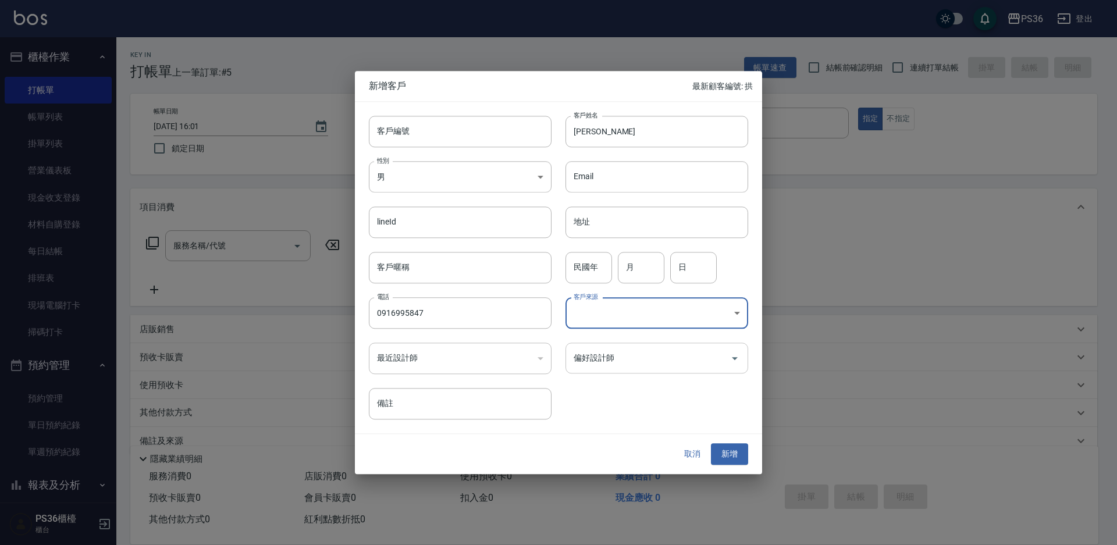
click at [732, 360] on icon "Open" at bounding box center [735, 359] width 14 height 14
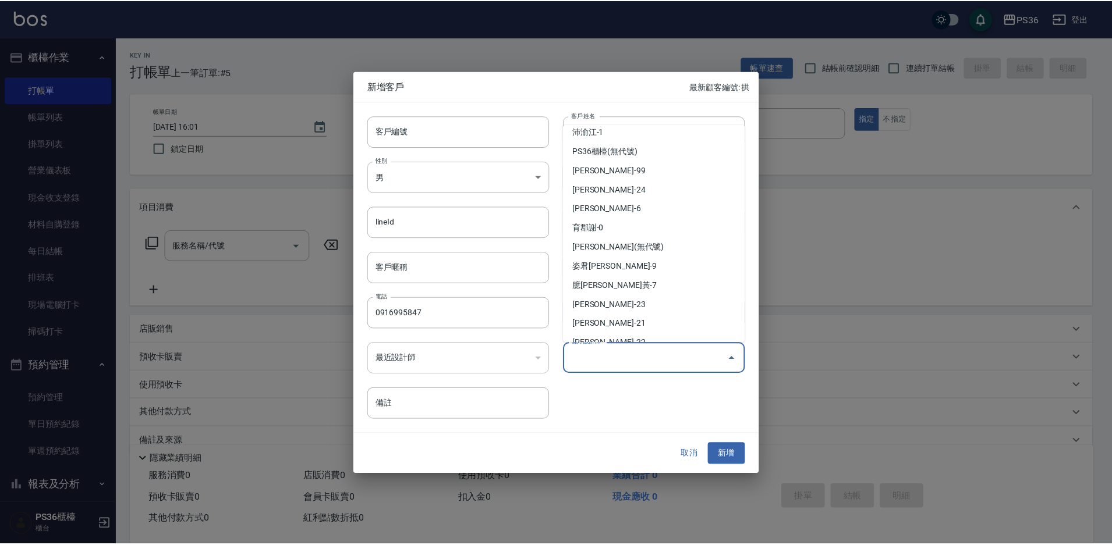
scroll to position [137, 0]
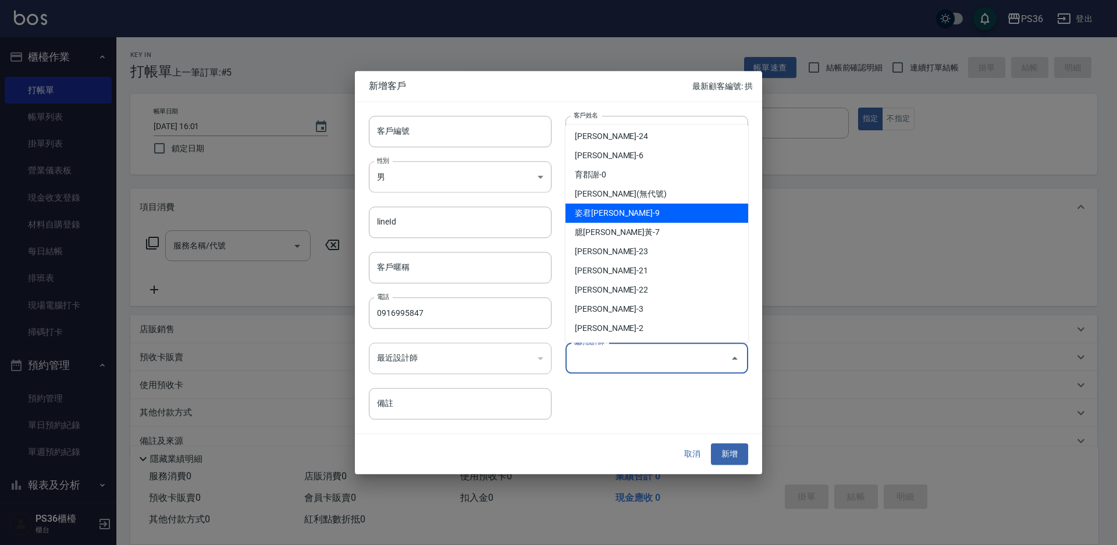
click at [647, 216] on li "姿君[PERSON_NAME]-9" at bounding box center [657, 213] width 183 height 19
type input "姿君[PERSON_NAME]"
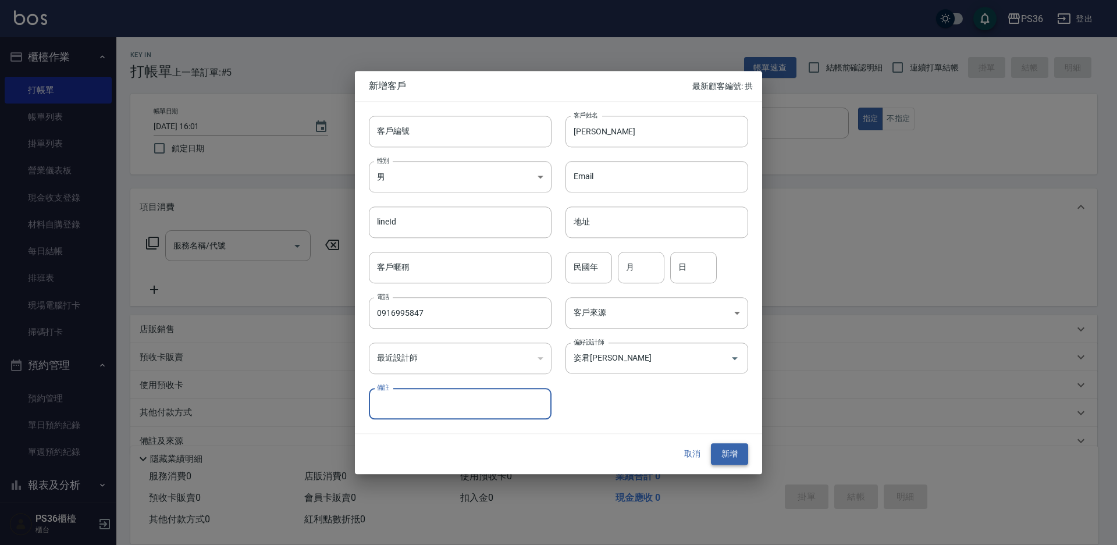
click at [723, 455] on button "新增" at bounding box center [729, 455] width 37 height 22
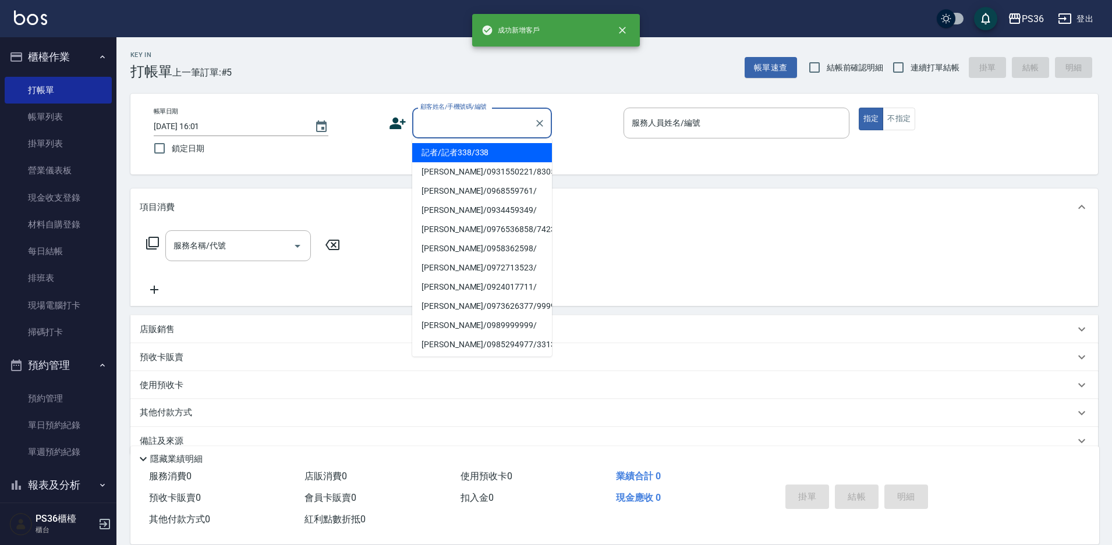
click at [475, 127] on input "顧客姓名/手機號碼/編號" at bounding box center [473, 123] width 112 height 20
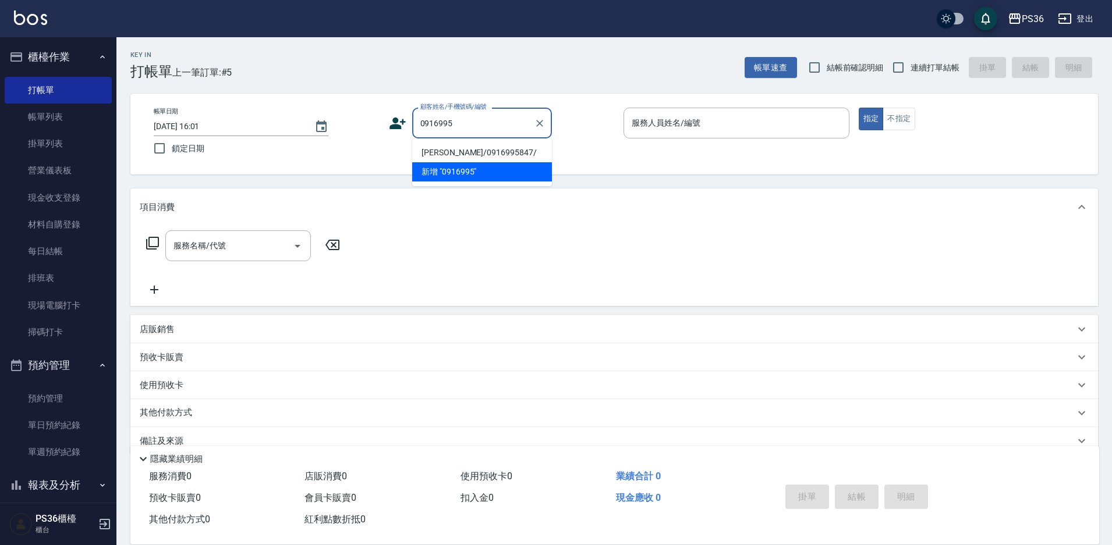
click at [473, 157] on li "[PERSON_NAME]/0916995847/" at bounding box center [482, 152] width 140 height 19
type input "[PERSON_NAME]/0916995847/"
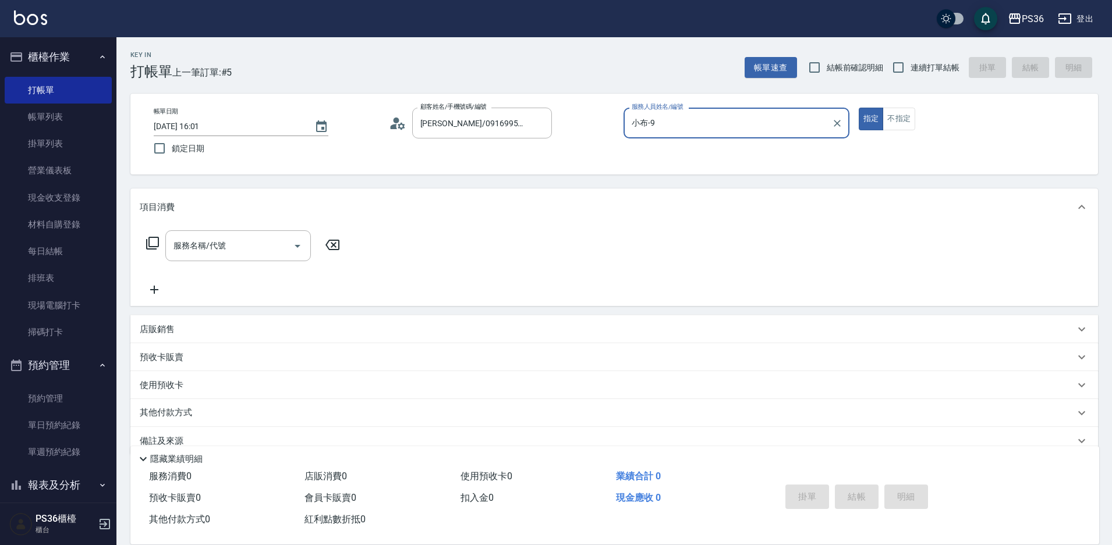
type input "小布-9"
click at [145, 245] on icon at bounding box center [152, 243] width 14 height 14
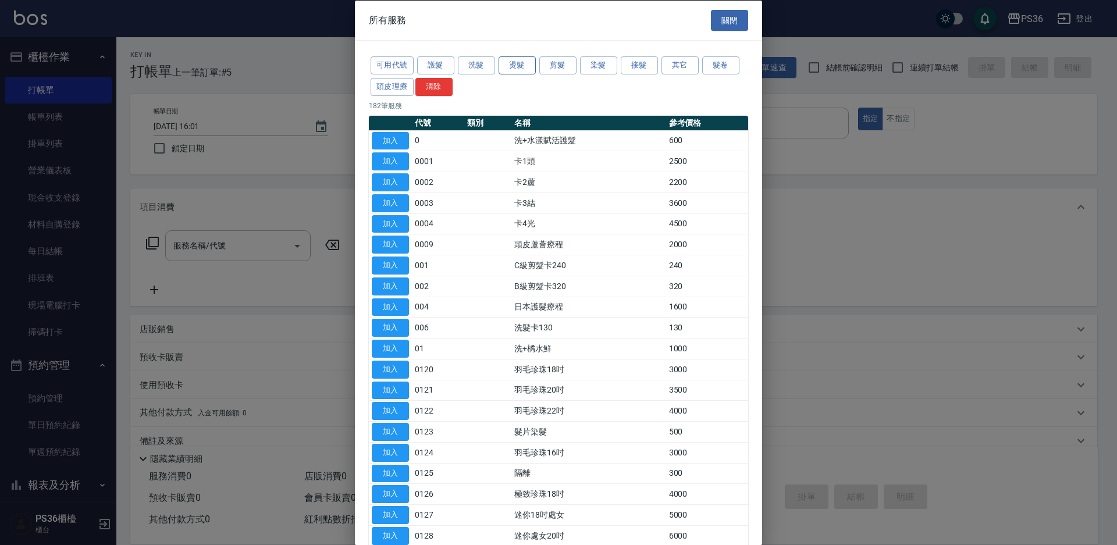
click at [510, 68] on button "燙髮" at bounding box center [517, 65] width 37 height 18
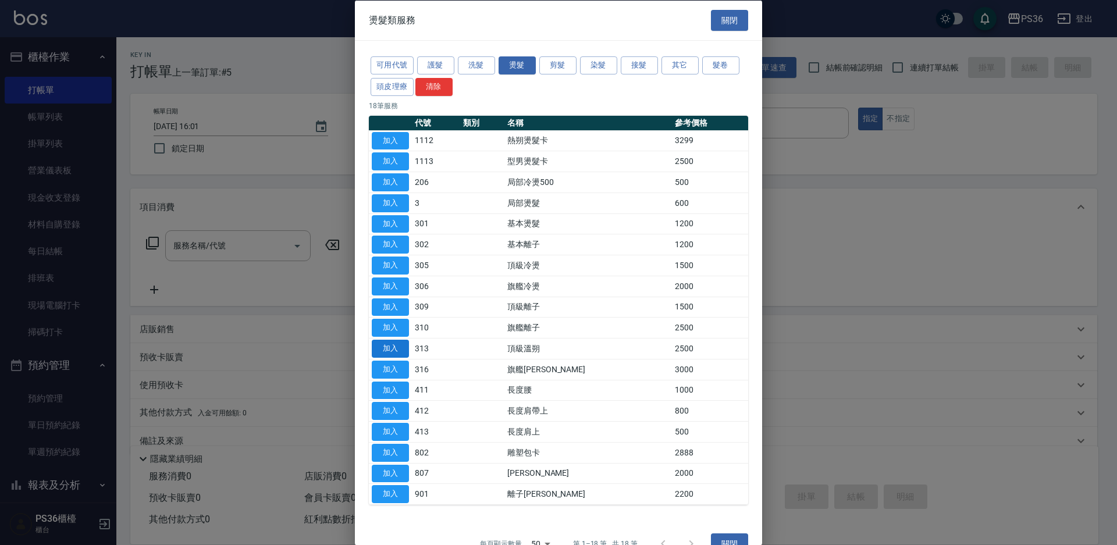
click at [394, 352] on button "加入" at bounding box center [390, 349] width 37 height 18
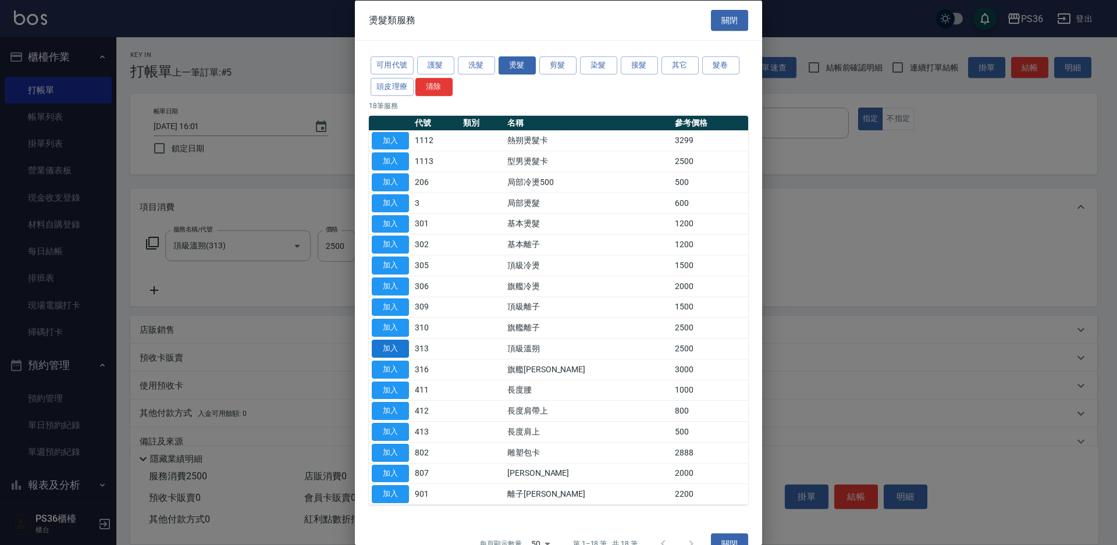
type input "頂級溫朔(313)"
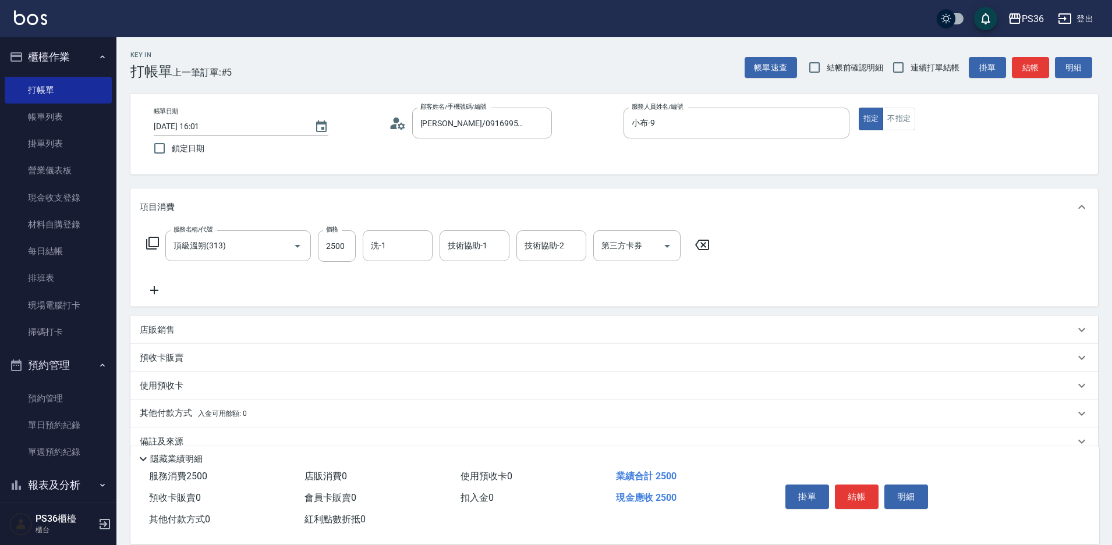
click at [148, 248] on icon at bounding box center [152, 243] width 14 height 14
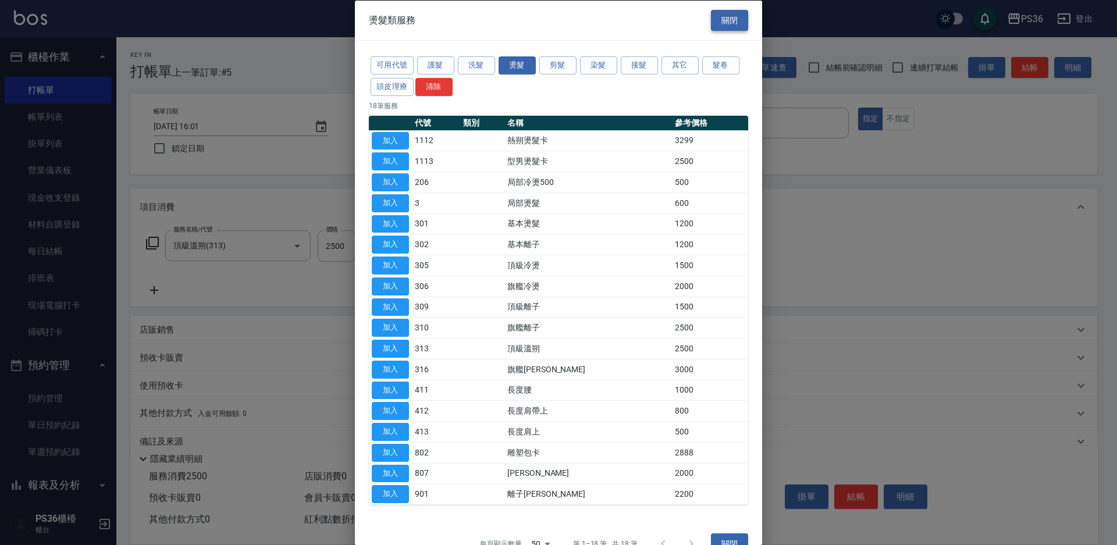
click at [718, 18] on button "關閉" at bounding box center [729, 20] width 37 height 22
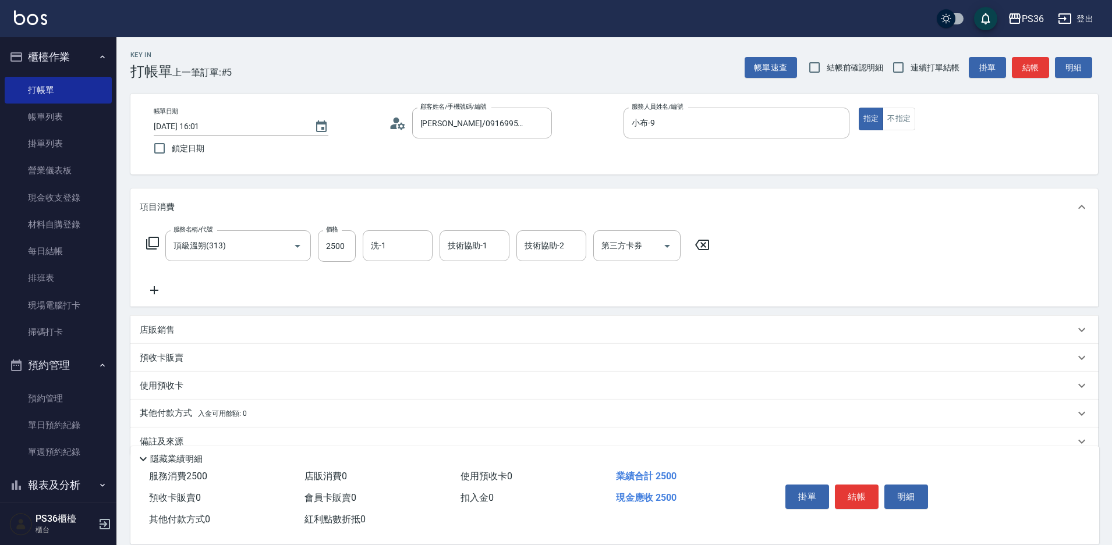
click at [154, 240] on icon at bounding box center [152, 243] width 14 height 14
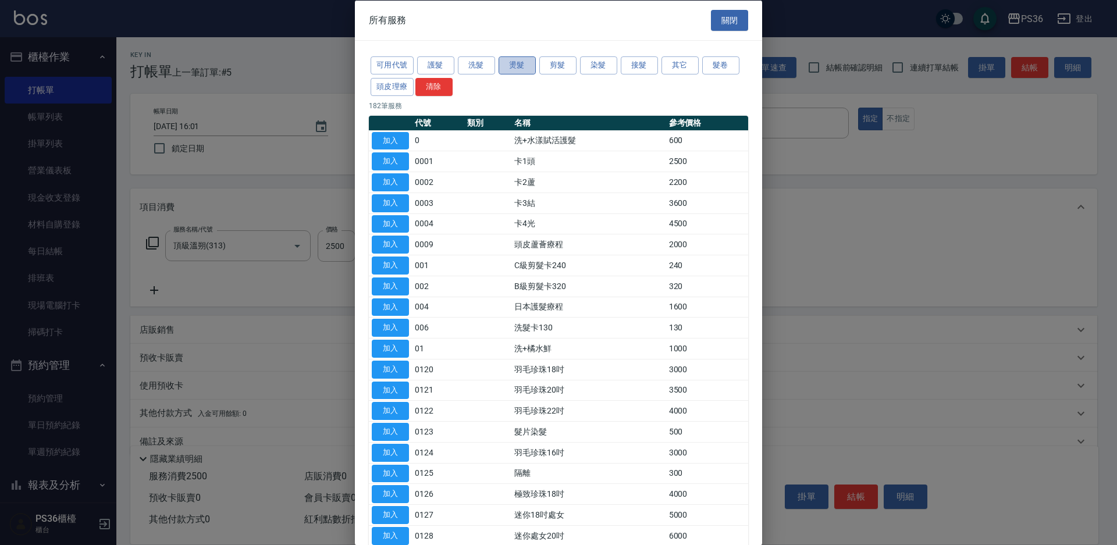
click at [515, 67] on button "燙髮" at bounding box center [517, 65] width 37 height 18
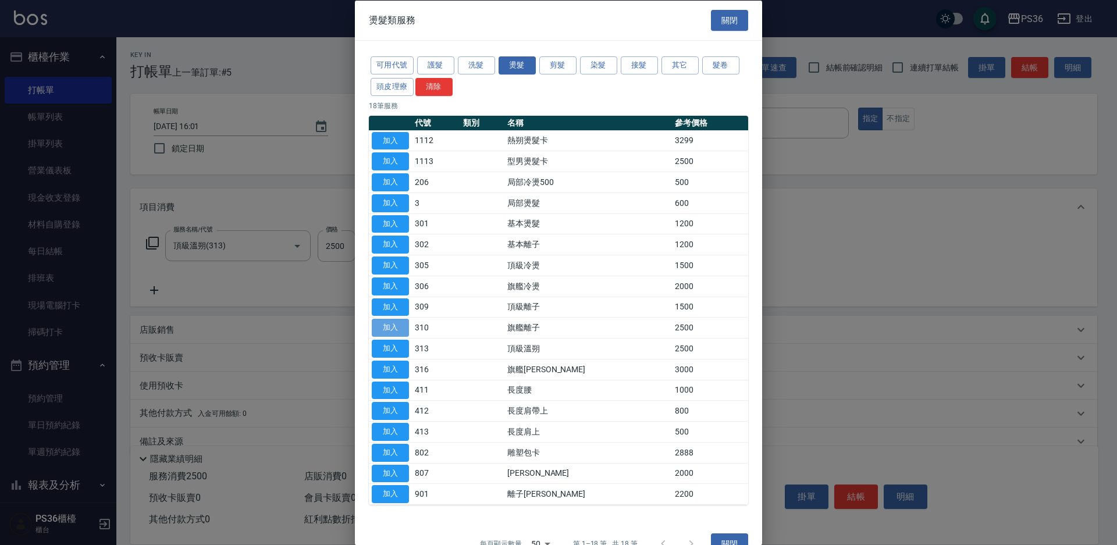
click at [395, 329] on button "加入" at bounding box center [390, 328] width 37 height 18
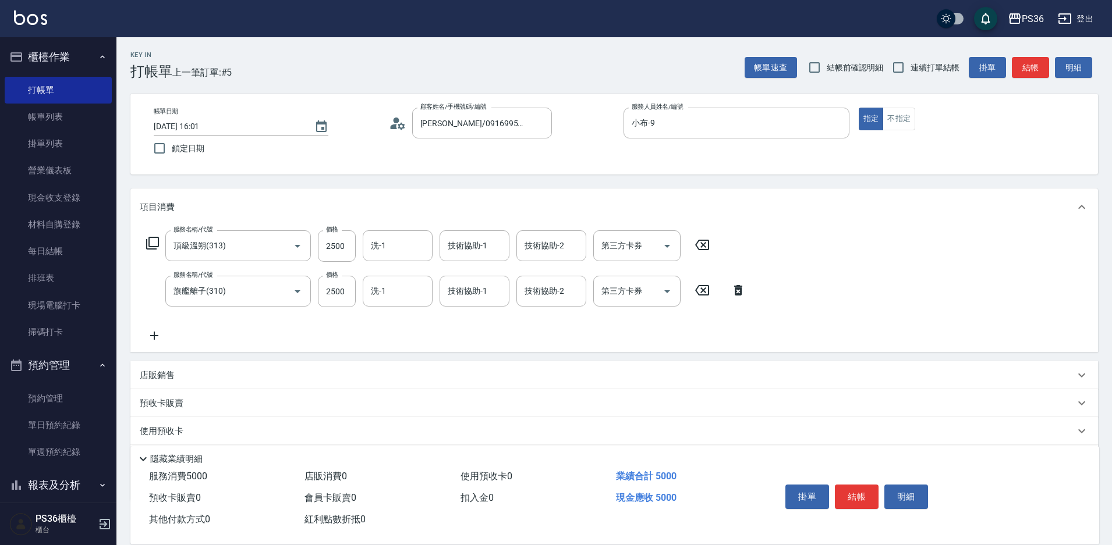
click at [702, 246] on icon at bounding box center [702, 245] width 14 height 10
click at [154, 244] on icon at bounding box center [152, 243] width 14 height 14
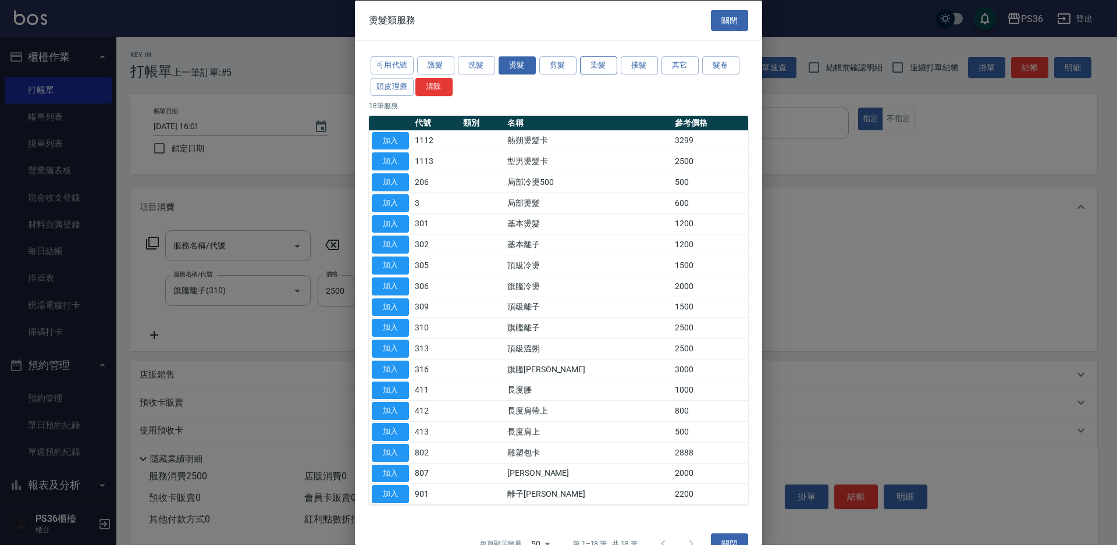
click at [608, 62] on button "染髮" at bounding box center [598, 65] width 37 height 18
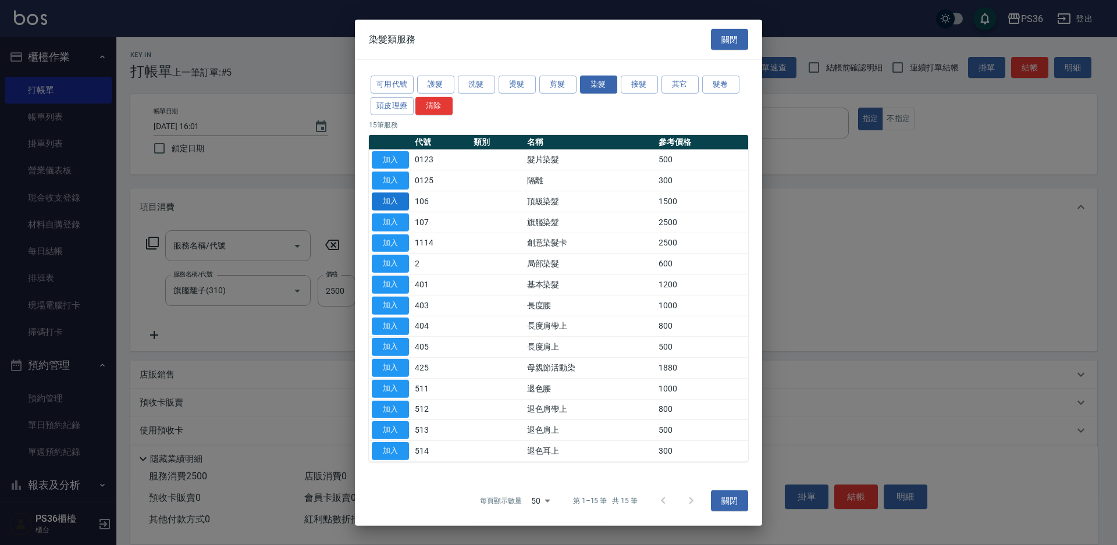
click at [388, 201] on button "加入" at bounding box center [390, 202] width 37 height 18
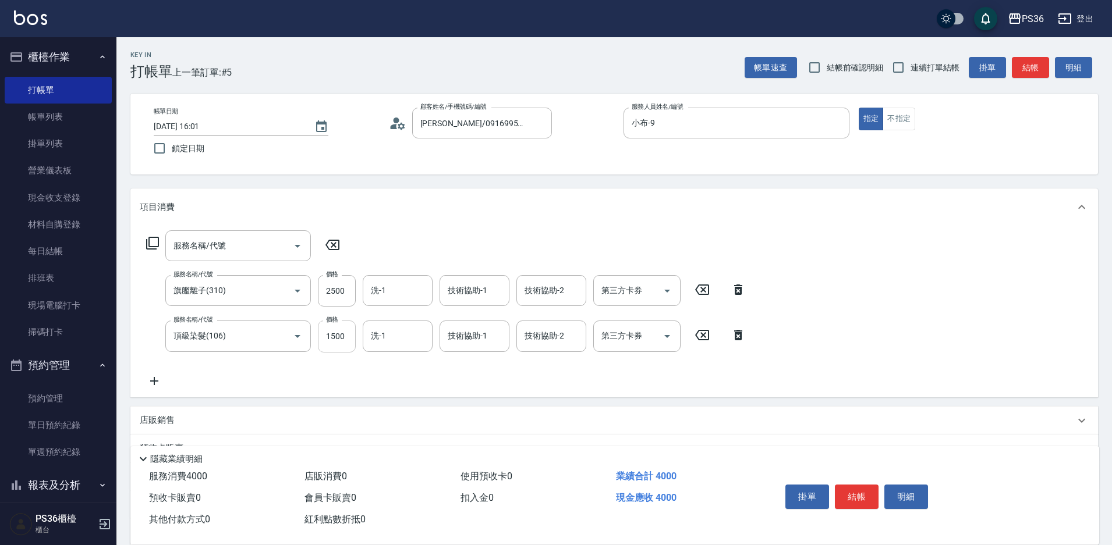
click at [333, 337] on input "1500" at bounding box center [337, 336] width 38 height 31
type input "1999"
click at [345, 298] on input "2500" at bounding box center [337, 290] width 38 height 31
type input "2499"
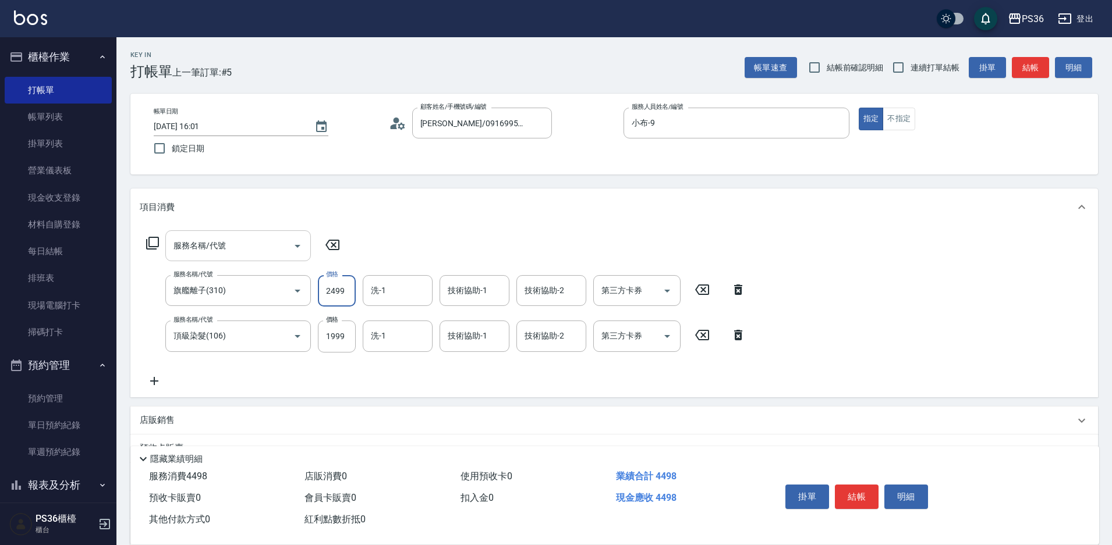
click at [244, 248] on input "服務名稱/代號" at bounding box center [230, 246] width 118 height 20
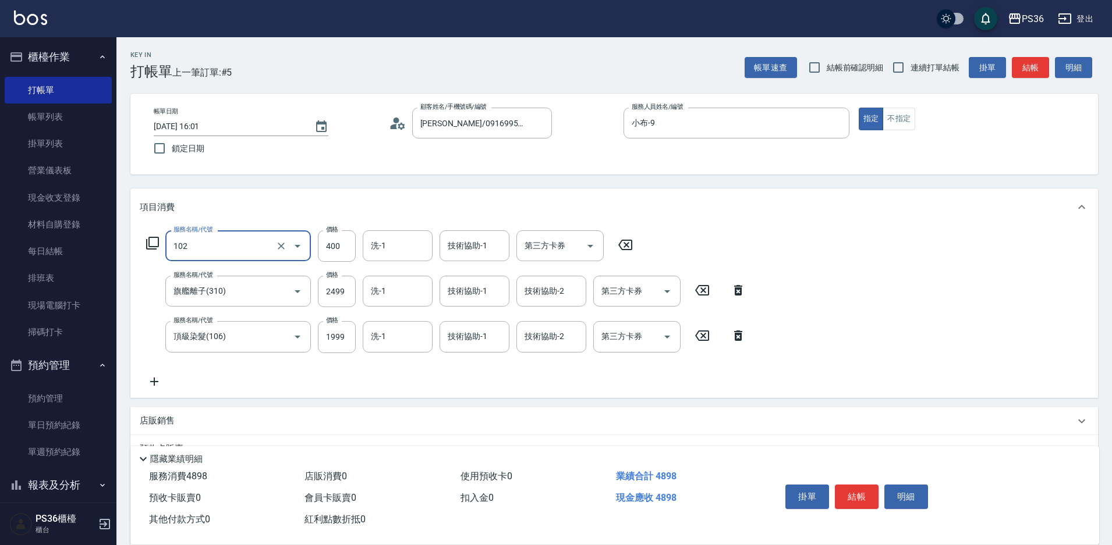
type input "精油洗髮(102)"
click at [390, 253] on input "洗-1" at bounding box center [397, 246] width 59 height 20
type input "[PERSON_NAME]-22"
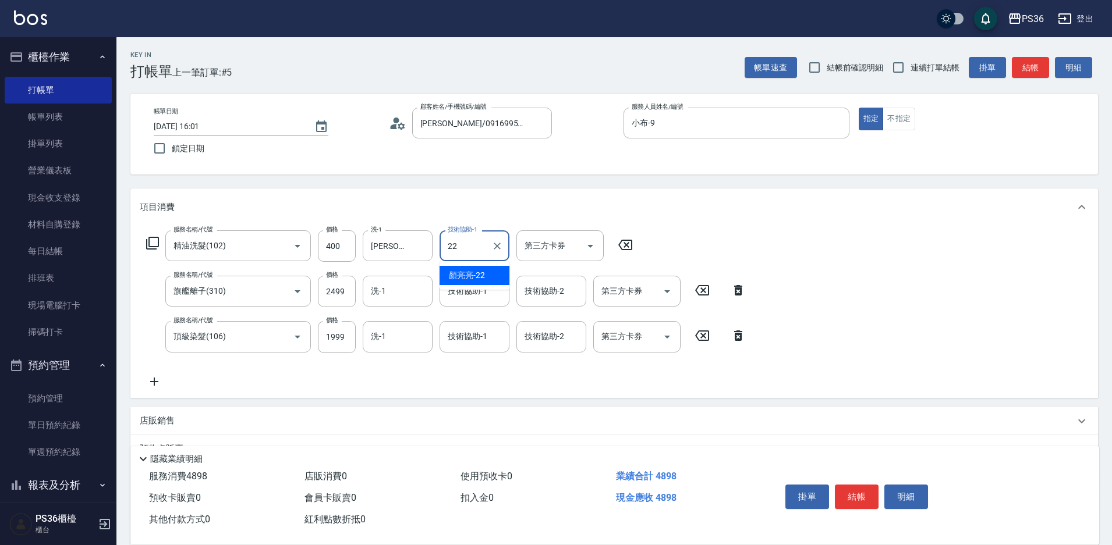
type input "[PERSON_NAME]-22"
click at [469, 340] on input "技術協助-1" at bounding box center [474, 336] width 59 height 20
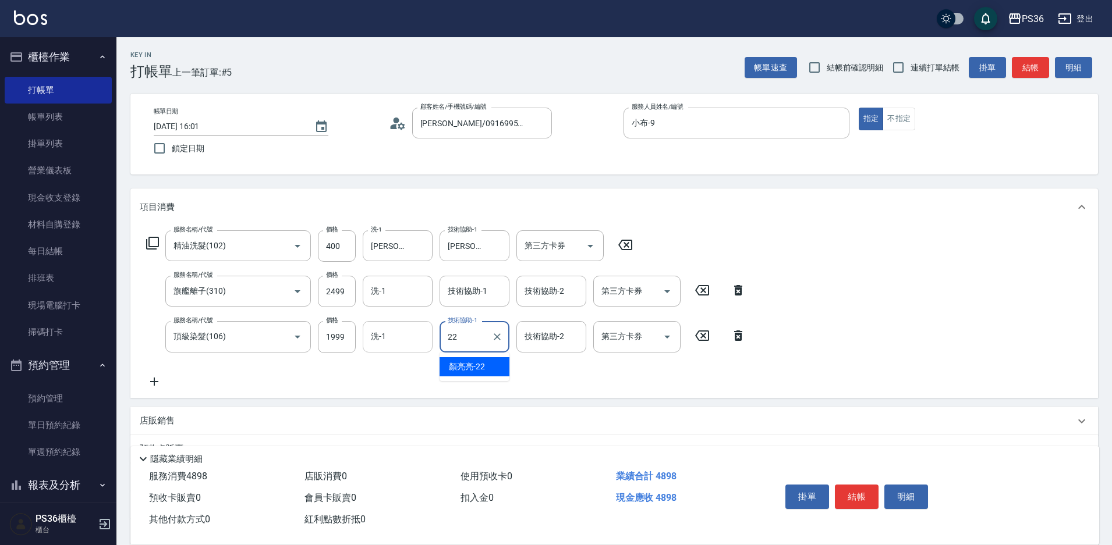
type input "22"
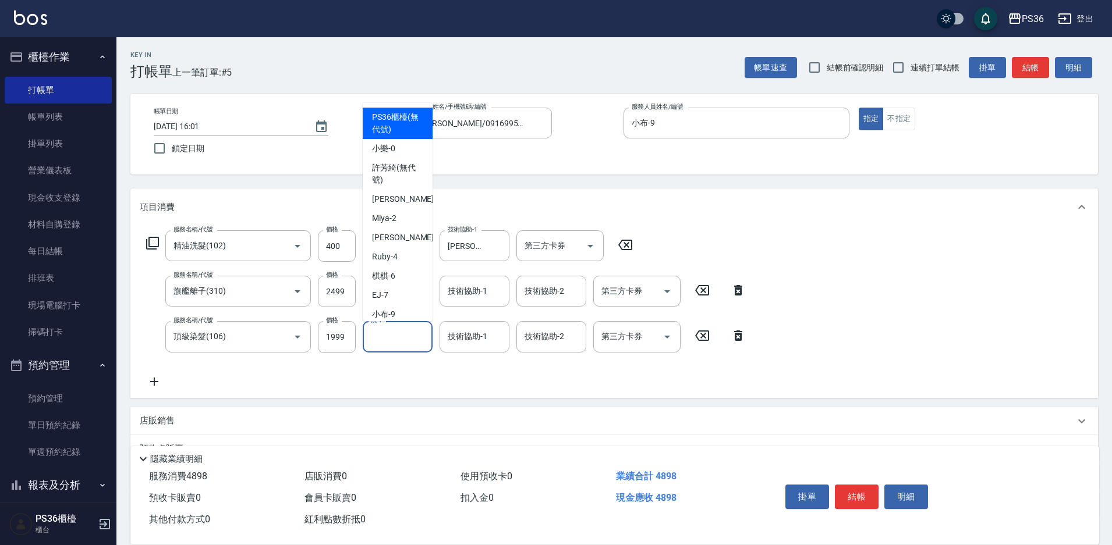
click at [393, 339] on input "洗-1" at bounding box center [397, 336] width 59 height 20
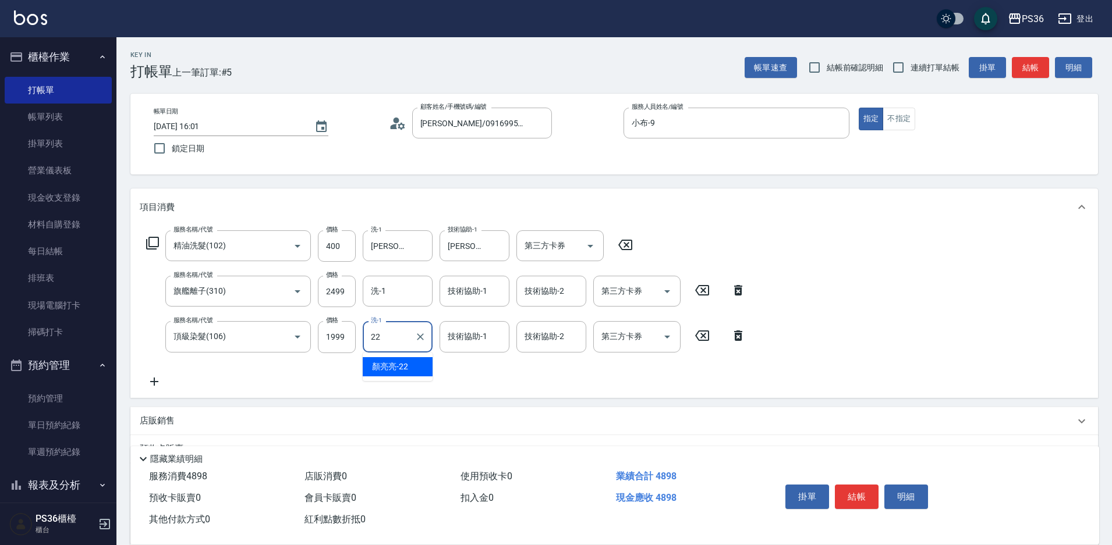
type input "[PERSON_NAME]-22"
click at [162, 377] on icon at bounding box center [154, 382] width 29 height 14
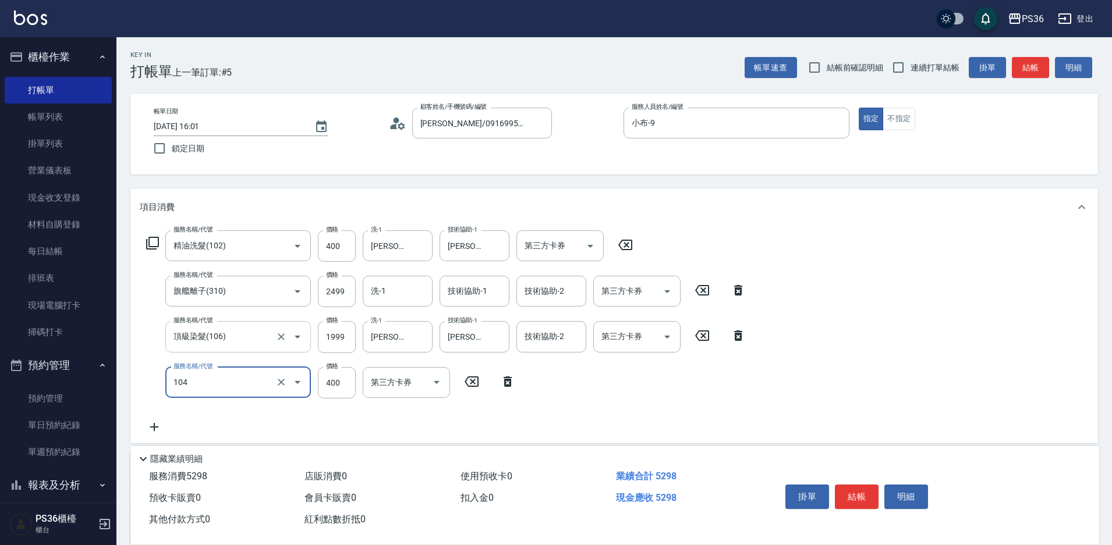
type input "B級單剪(104)"
click at [975, 359] on div "服務名稱/代號 精油洗髮(102) 服務名稱/代號 價格 400 價格 洗-1 [PERSON_NAME]-22 洗-1 技術協助-1 [PERSON_NAM…" at bounding box center [613, 335] width 967 height 218
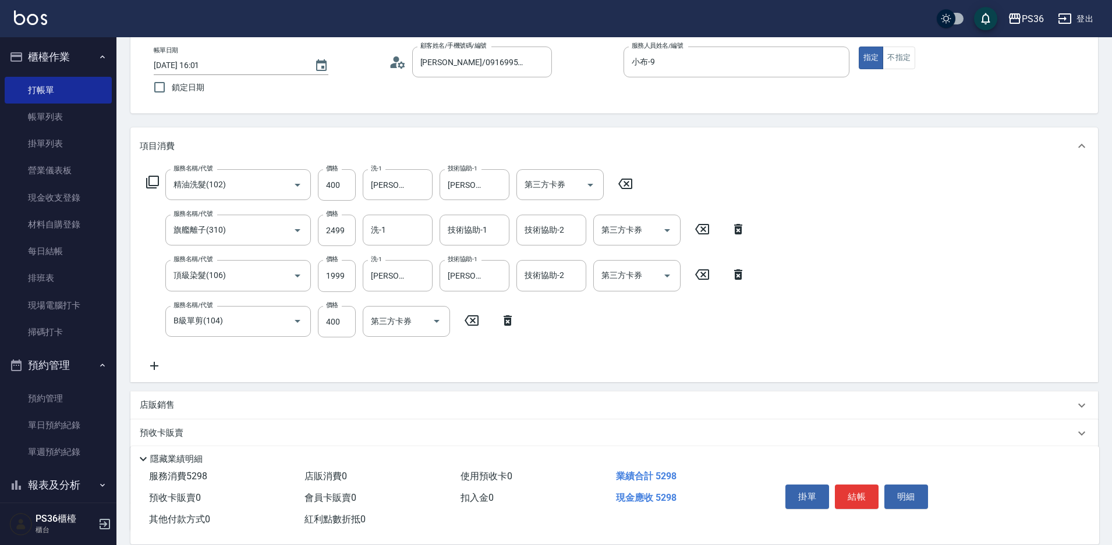
scroll to position [58, 0]
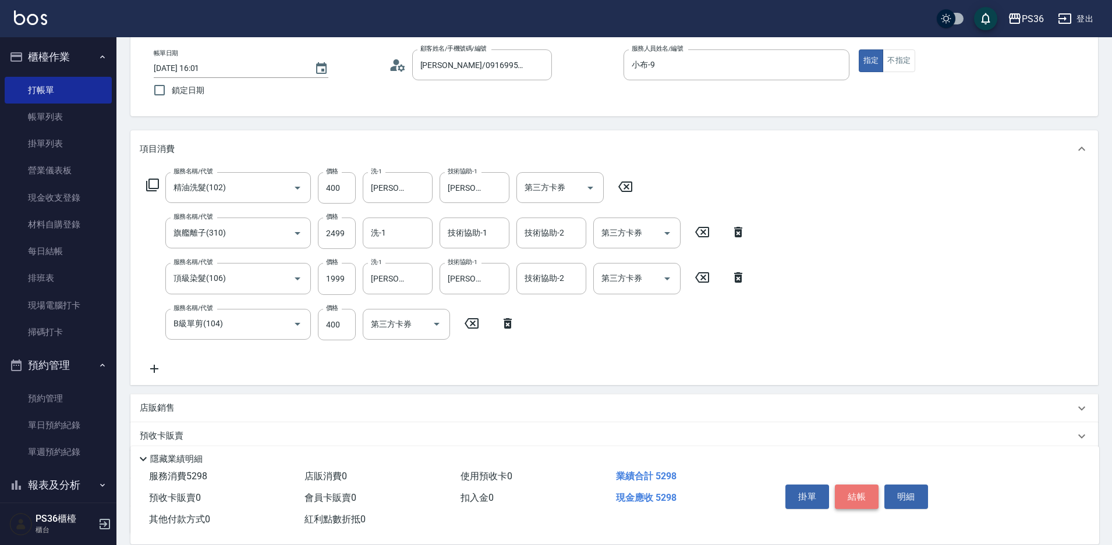
click at [860, 487] on button "結帳" at bounding box center [857, 497] width 44 height 24
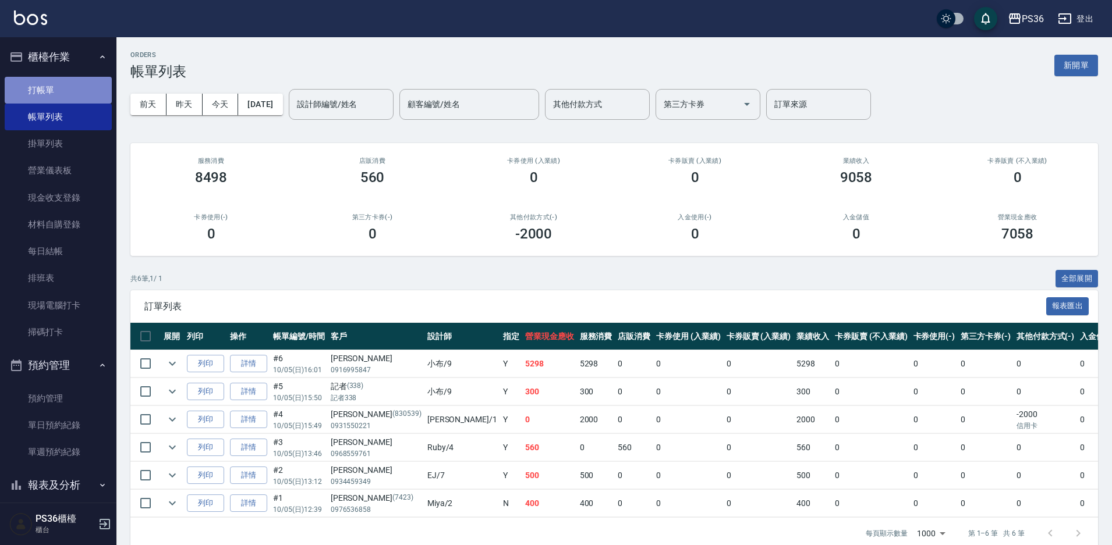
click at [65, 87] on link "打帳單" at bounding box center [58, 90] width 107 height 27
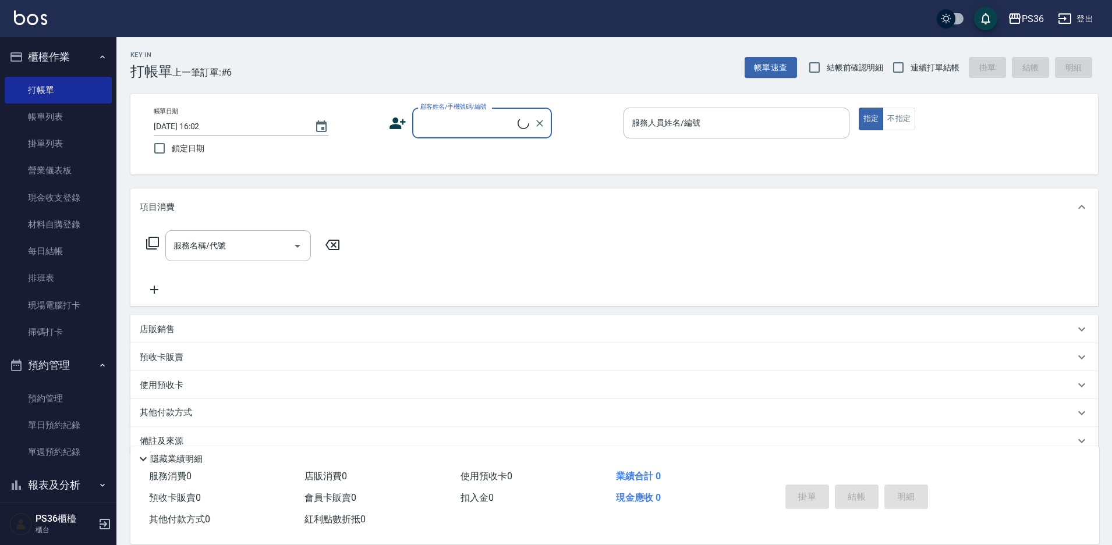
click at [455, 117] on input "顧客姓名/手機號碼/編號" at bounding box center [467, 123] width 100 height 20
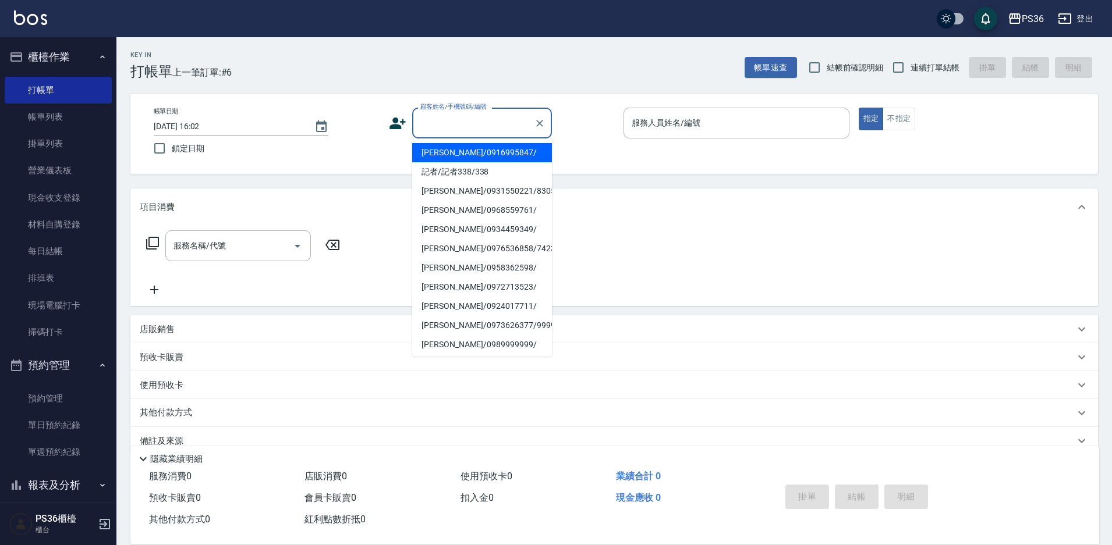
click at [404, 130] on icon at bounding box center [397, 123] width 17 height 17
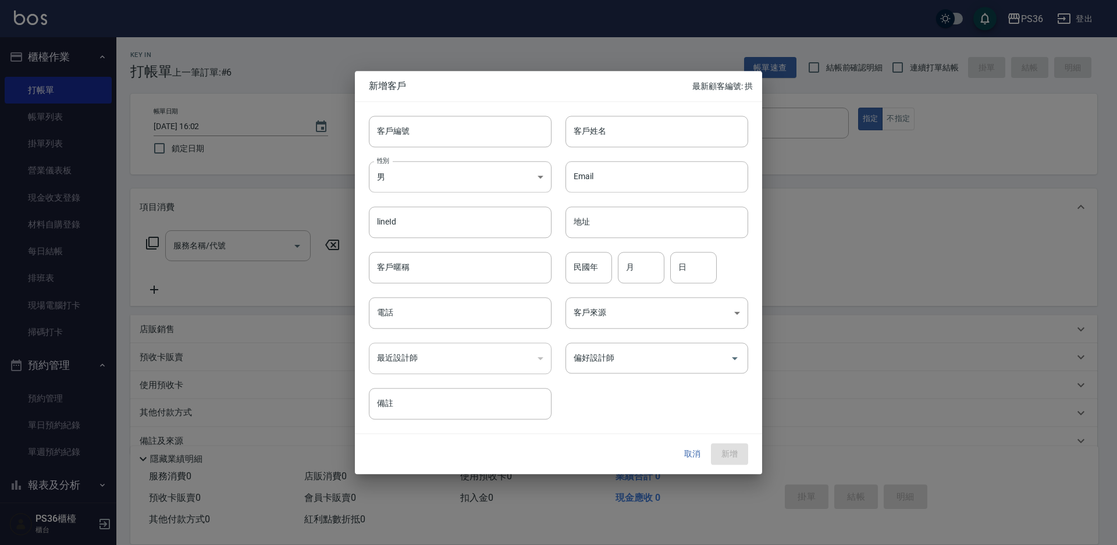
click at [635, 155] on div "Email Email" at bounding box center [650, 169] width 197 height 45
click at [630, 133] on input "客戶姓名" at bounding box center [657, 131] width 183 height 31
type input "江小姐"
click at [729, 361] on icon "Open" at bounding box center [735, 359] width 14 height 14
type input "0913058828"
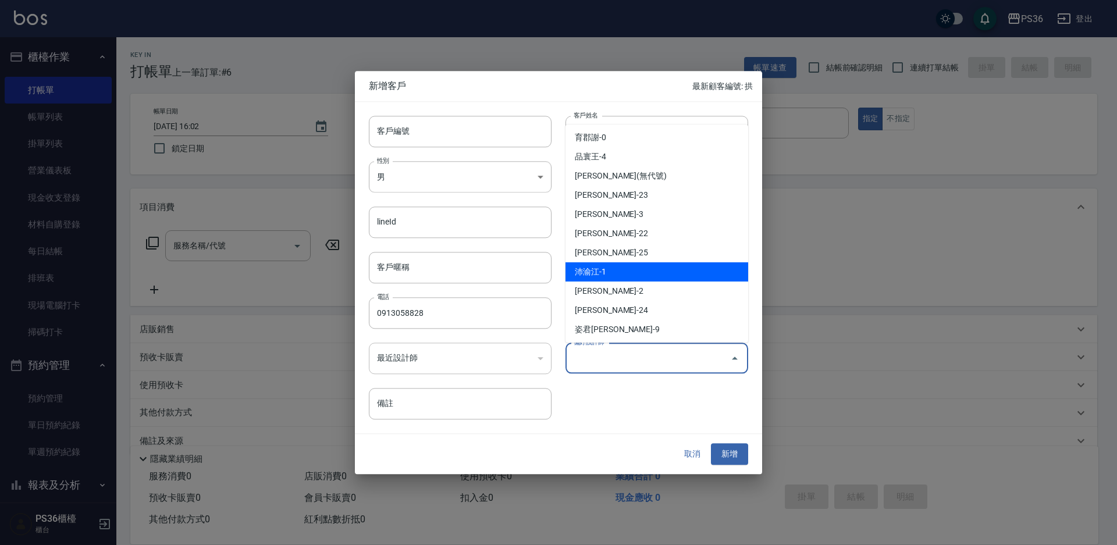
scroll to position [137, 0]
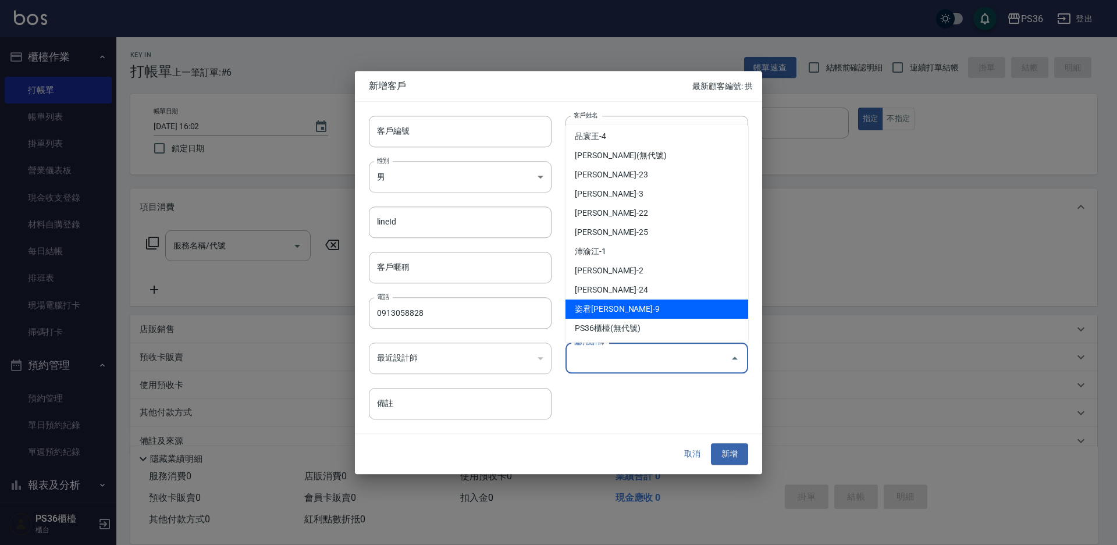
click at [659, 304] on li "姿君[PERSON_NAME]-9" at bounding box center [657, 309] width 183 height 19
type input "姿君[PERSON_NAME]"
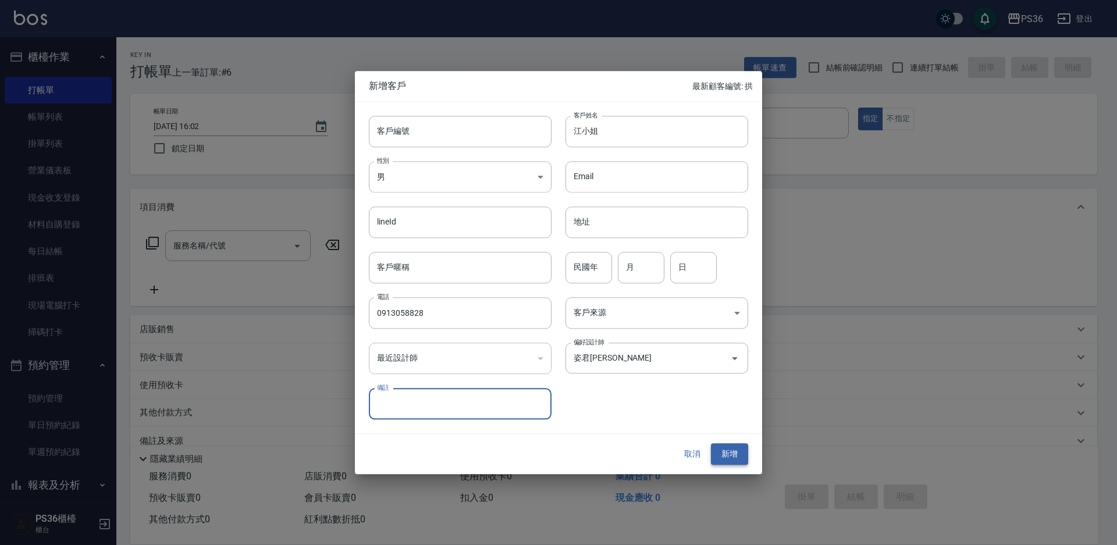
click at [723, 460] on button "新增" at bounding box center [729, 455] width 37 height 22
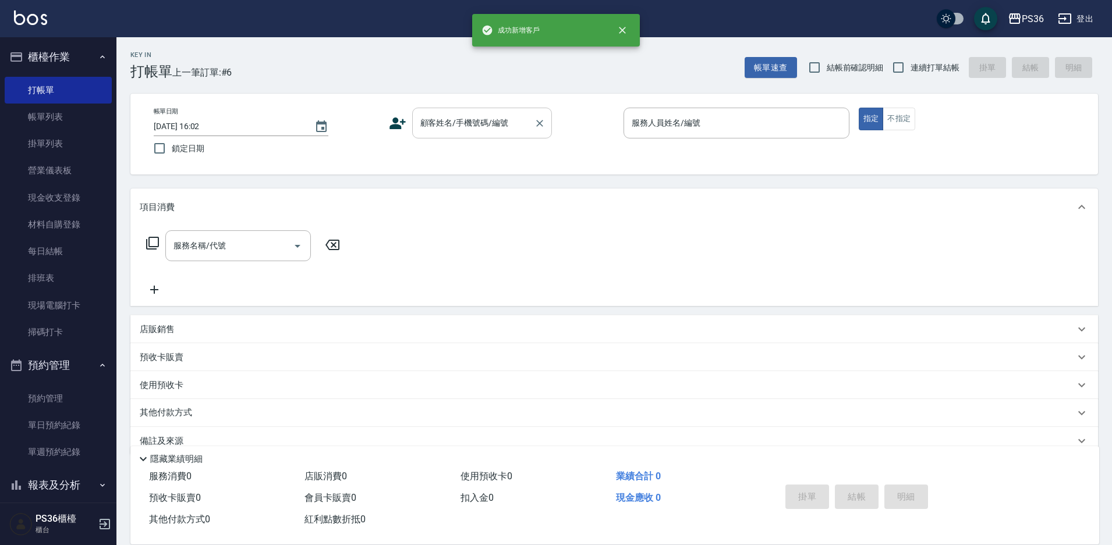
click at [468, 129] on input "顧客姓名/手機號碼/編號" at bounding box center [473, 123] width 112 height 20
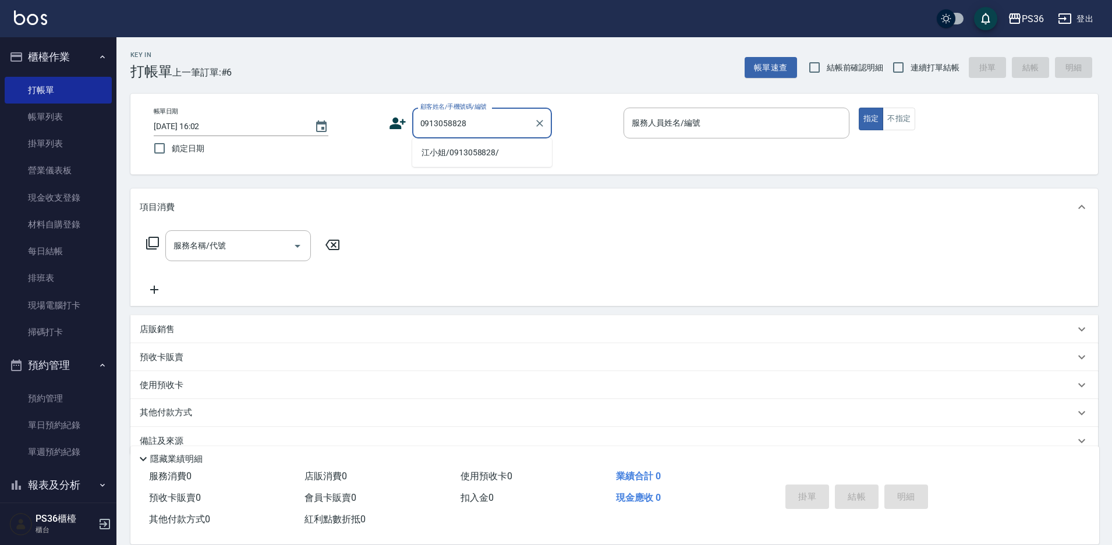
click at [469, 148] on li "江小姐/0913058828/" at bounding box center [482, 152] width 140 height 19
type input "江小姐/0913058828/"
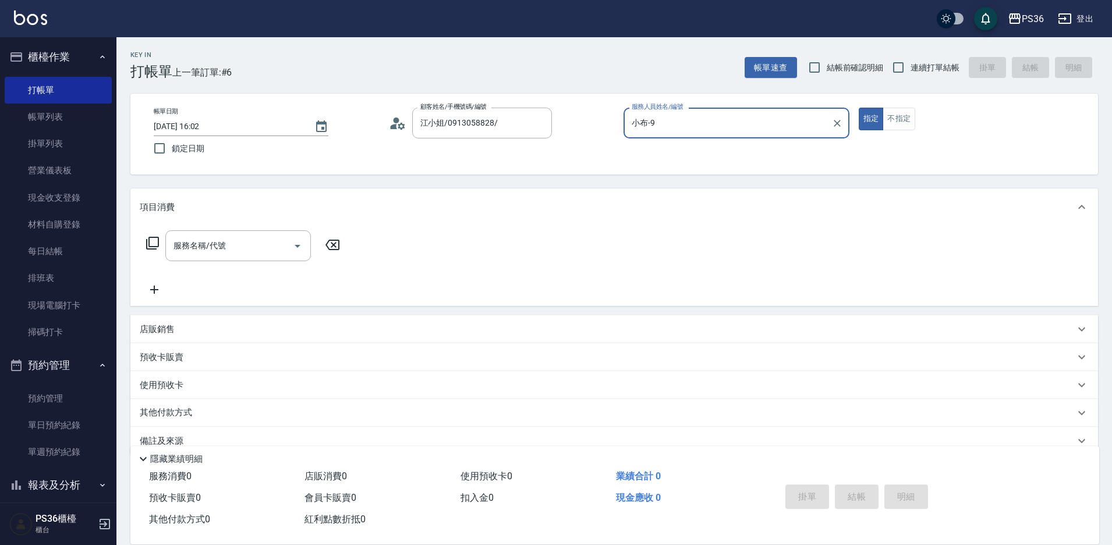
type input "小布-9"
click at [235, 247] on input "服務名稱/代號" at bounding box center [230, 246] width 118 height 20
click at [155, 246] on icon at bounding box center [152, 243] width 14 height 14
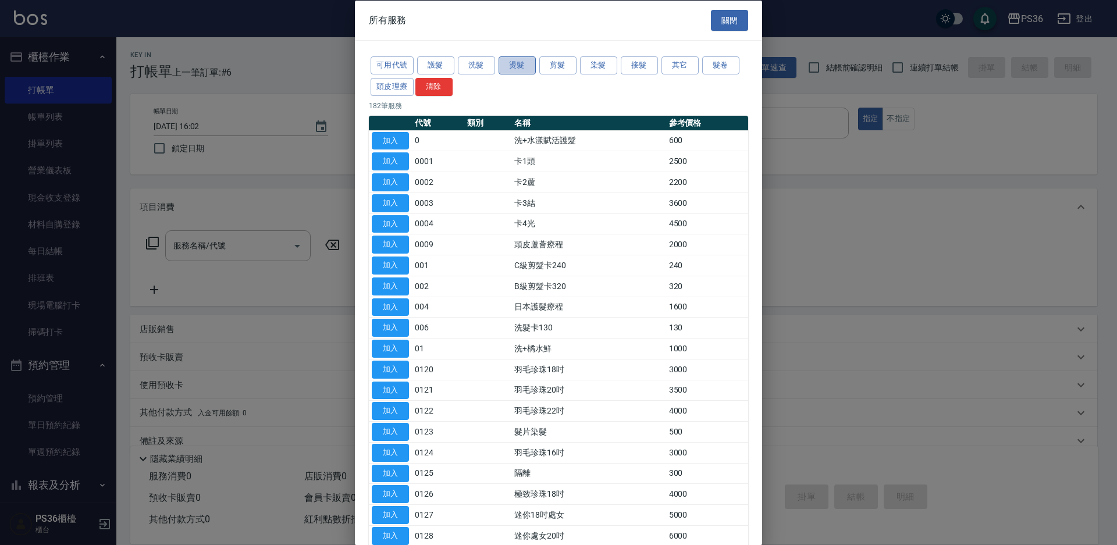
click at [512, 62] on button "燙髮" at bounding box center [517, 65] width 37 height 18
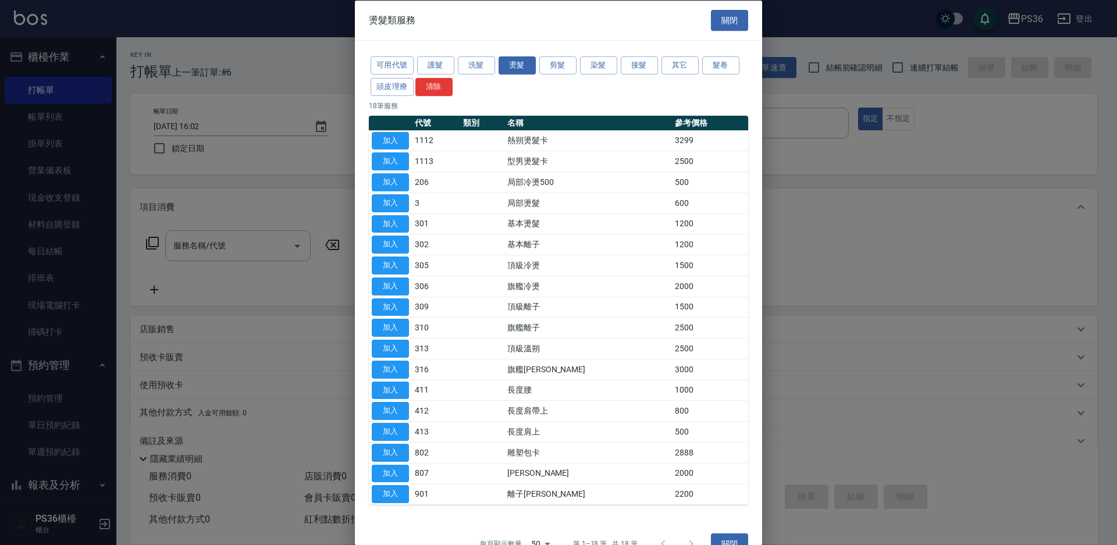
click at [385, 346] on button "加入" at bounding box center [390, 349] width 37 height 18
type input "頂級溫朔(313)"
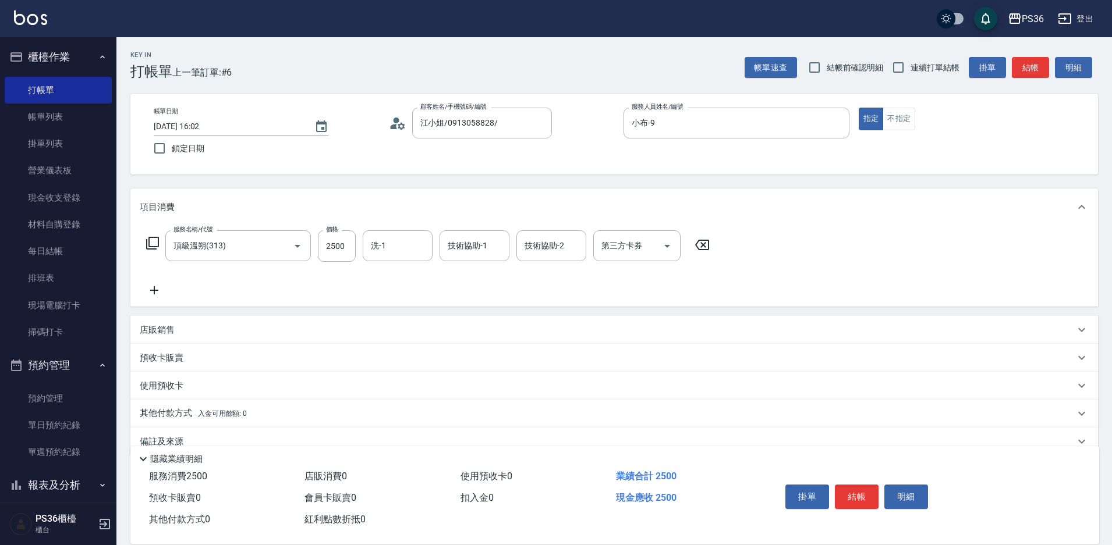
click at [150, 244] on icon at bounding box center [152, 243] width 14 height 14
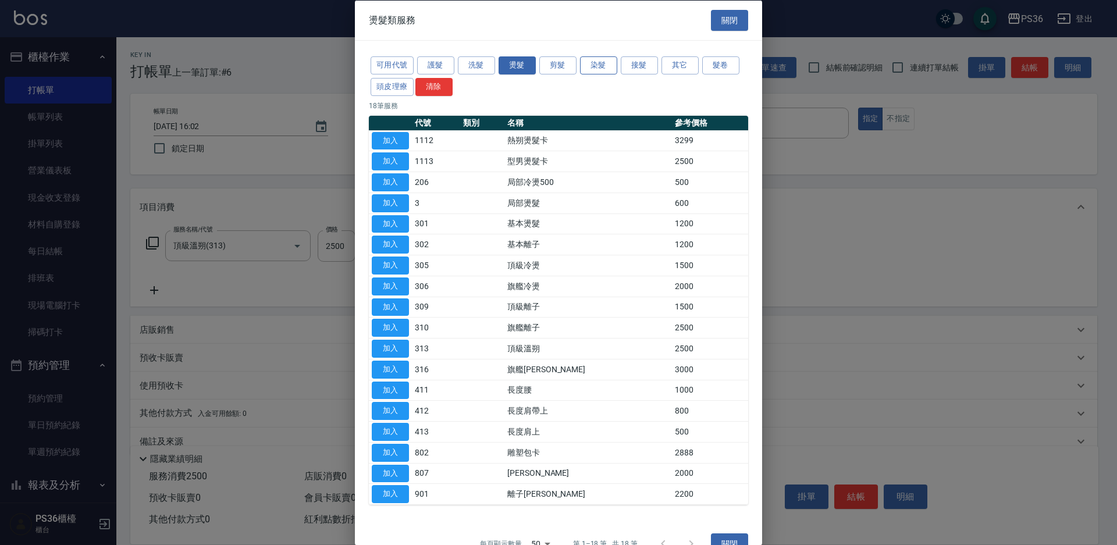
click at [587, 62] on button "染髮" at bounding box center [598, 65] width 37 height 18
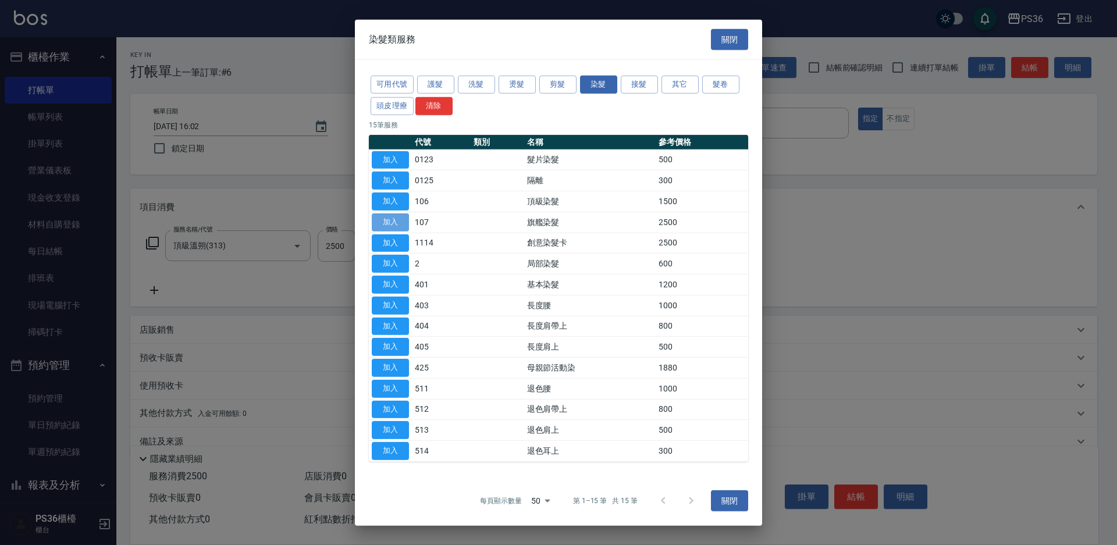
click at [399, 221] on button "加入" at bounding box center [390, 223] width 37 height 18
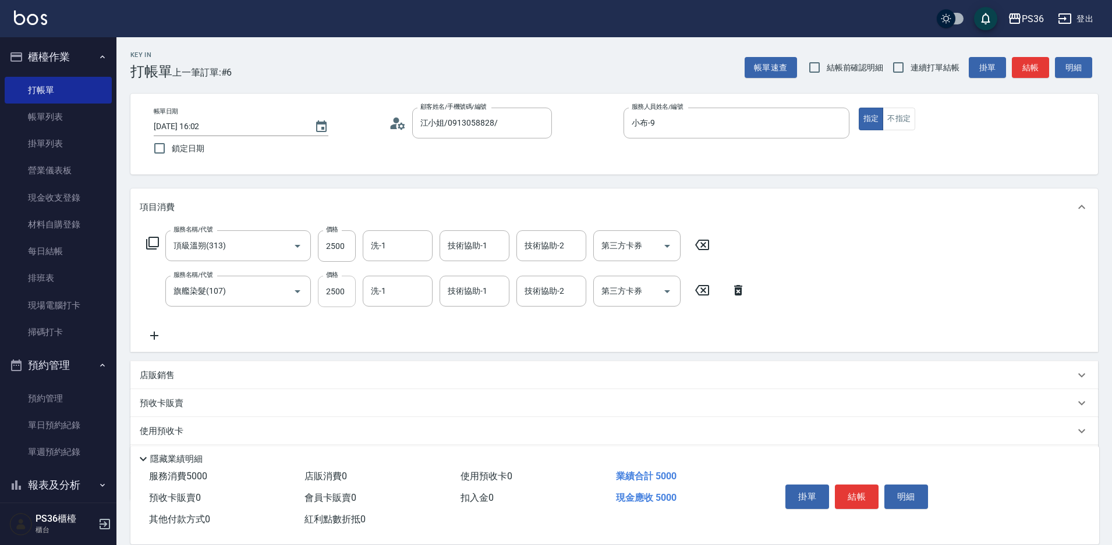
click at [331, 289] on input "2500" at bounding box center [337, 291] width 38 height 31
type input "2299"
click at [854, 496] on button "結帳" at bounding box center [857, 497] width 44 height 24
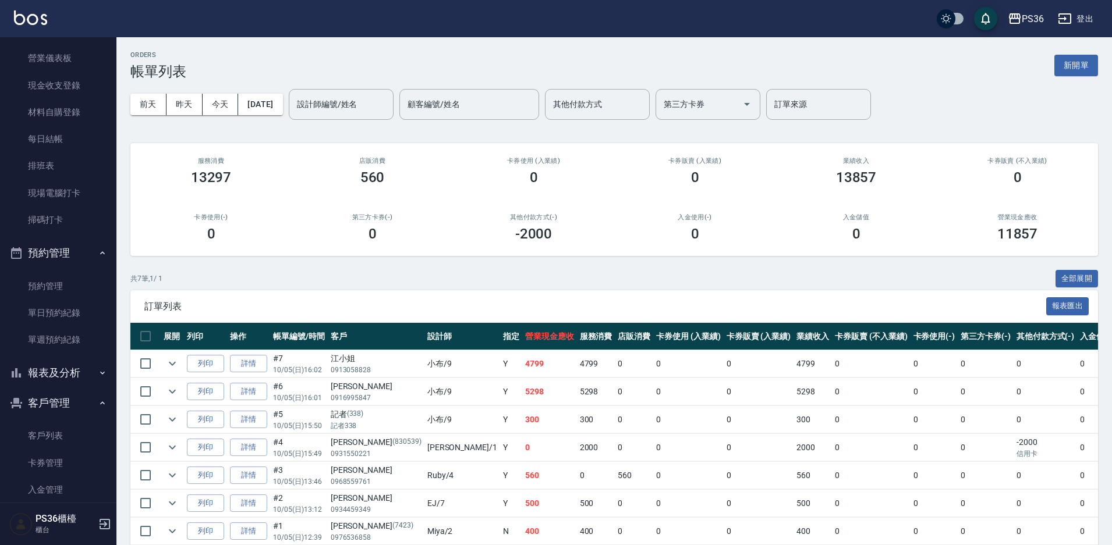
scroll to position [222, 0]
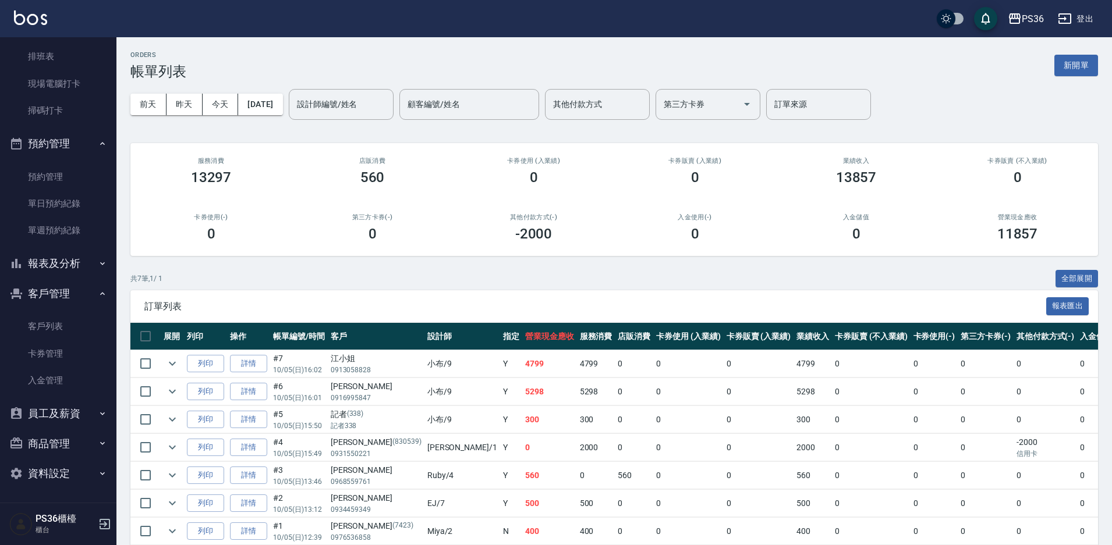
click at [72, 265] on button "報表及分析" at bounding box center [58, 263] width 107 height 30
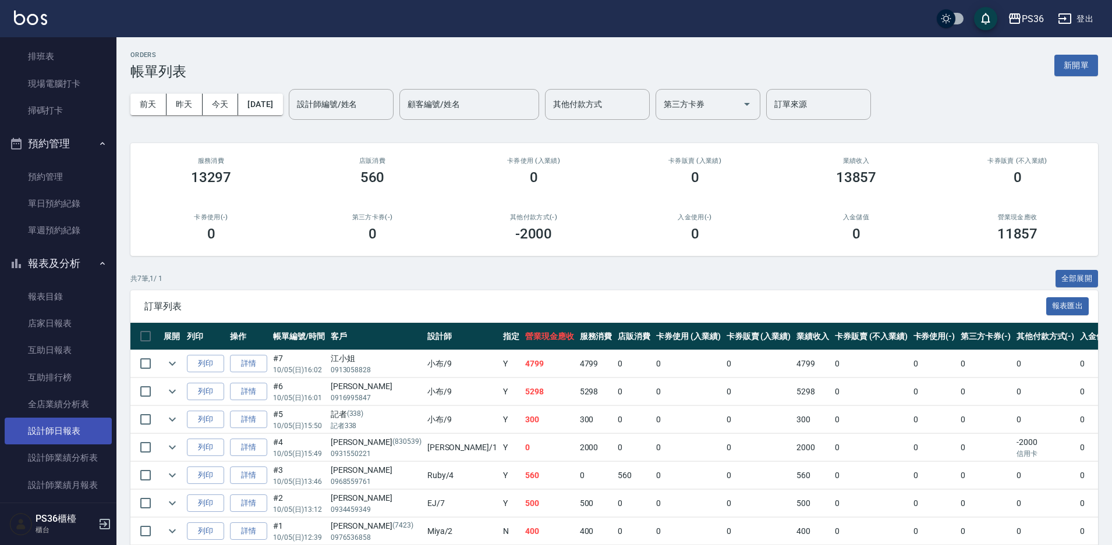
click at [61, 424] on link "設計師日報表" at bounding box center [58, 431] width 107 height 27
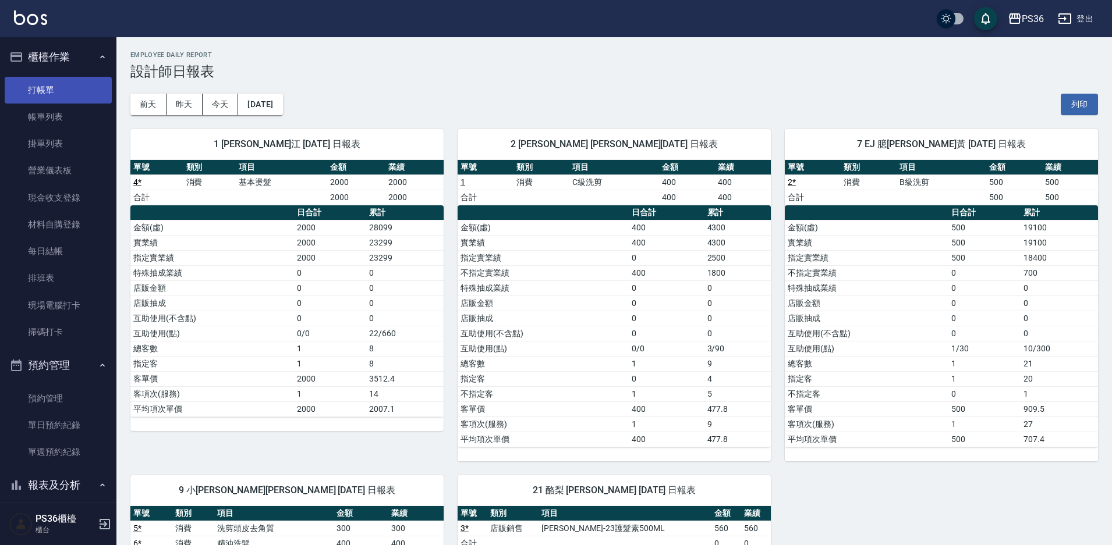
click at [62, 87] on link "打帳單" at bounding box center [58, 90] width 107 height 27
